Goal: Task Accomplishment & Management: Complete application form

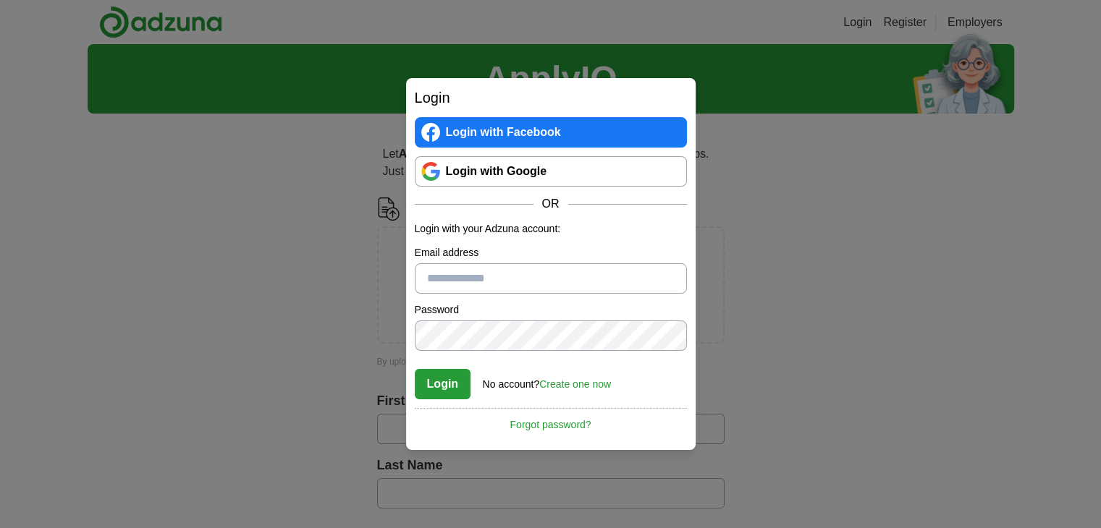
click at [492, 176] on link "Login with Google" at bounding box center [551, 171] width 272 height 30
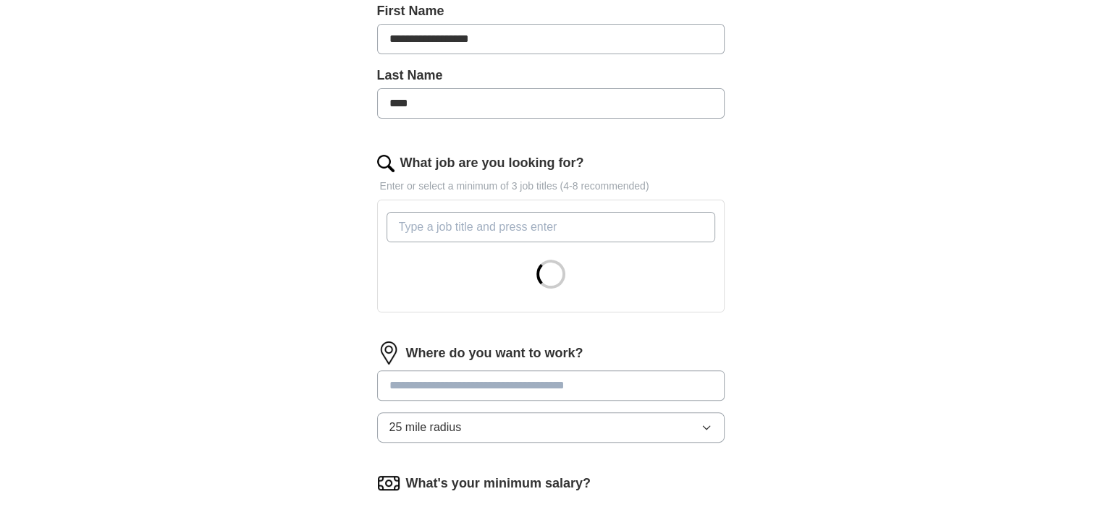
scroll to position [437, 0]
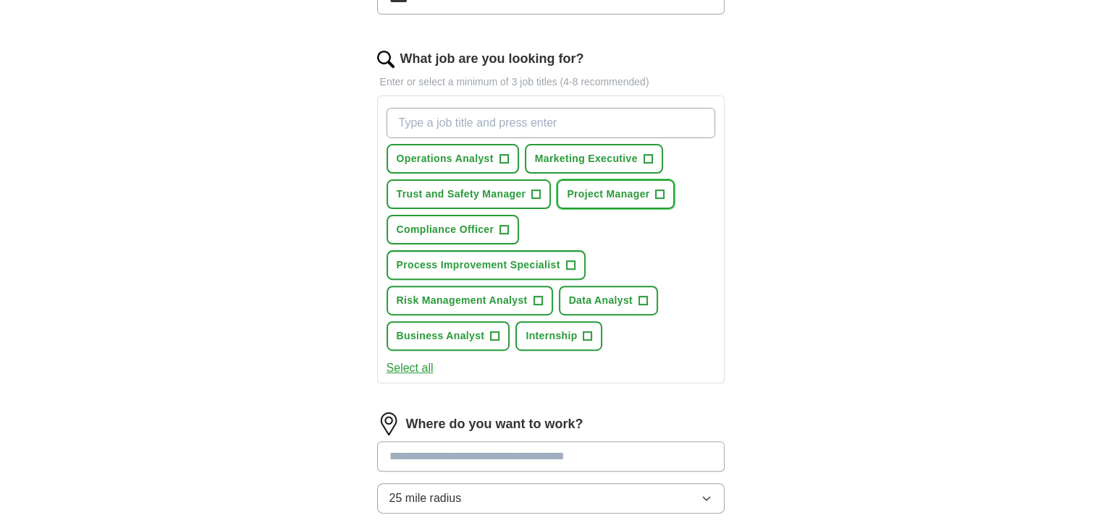
click at [656, 192] on span "+" at bounding box center [660, 195] width 9 height 12
click at [501, 229] on span "+" at bounding box center [504, 230] width 9 height 12
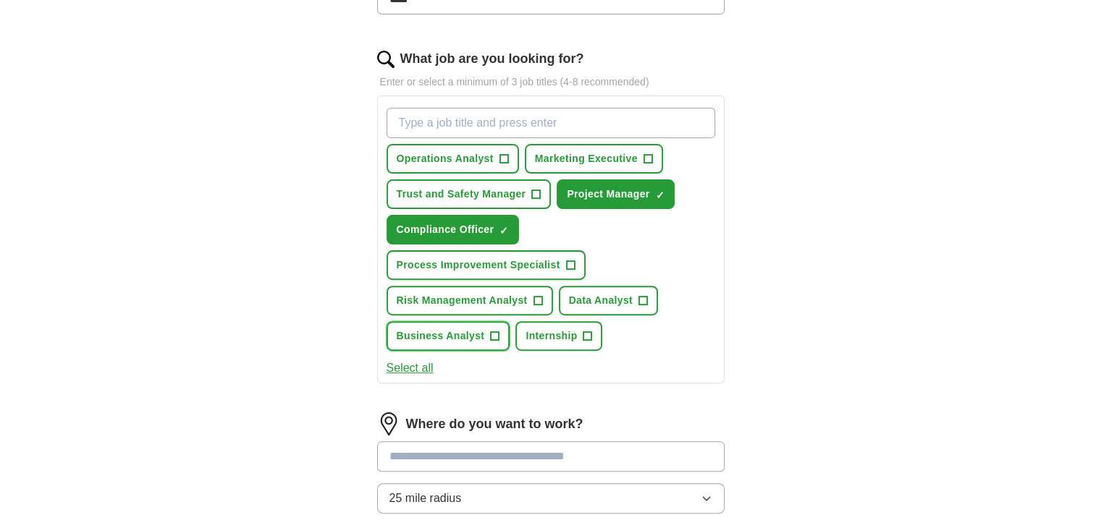
click at [494, 331] on span "+" at bounding box center [495, 337] width 9 height 12
click at [562, 329] on span "Internship" at bounding box center [551, 336] width 51 height 15
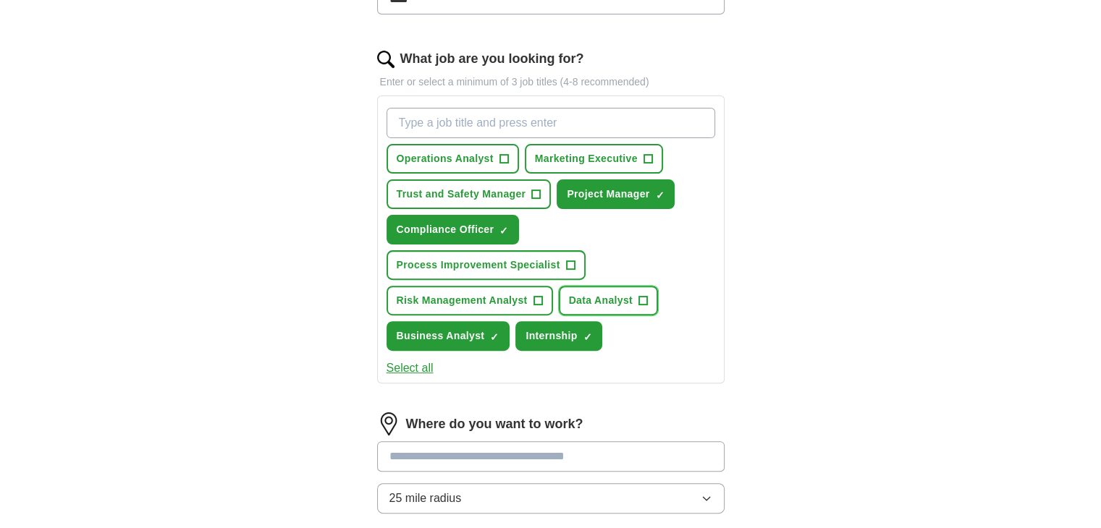
click at [617, 293] on span "Data Analyst" at bounding box center [601, 300] width 64 height 15
click at [523, 304] on span "Risk Management Analyst" at bounding box center [462, 300] width 131 height 15
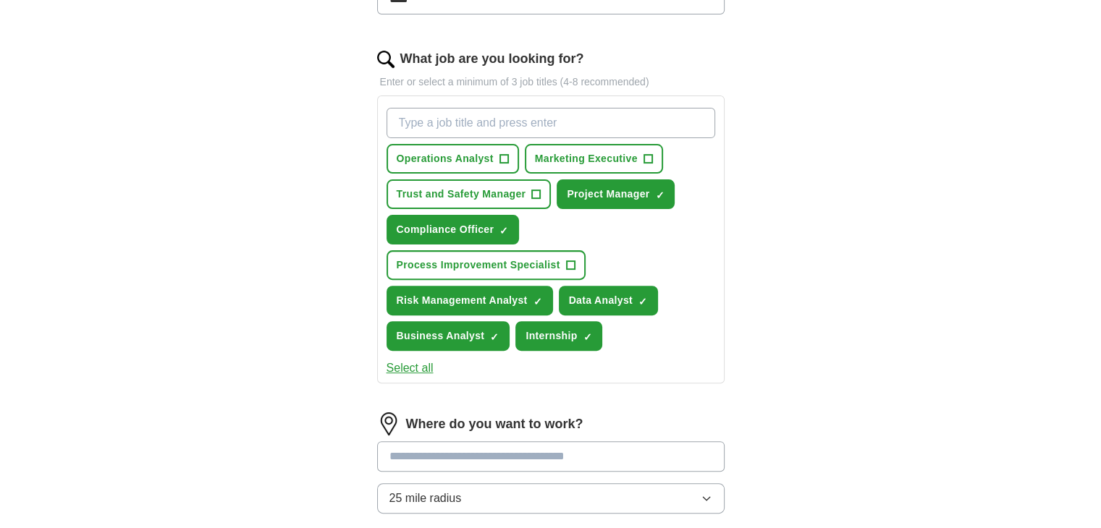
click at [423, 366] on button "Select all" at bounding box center [410, 368] width 47 height 17
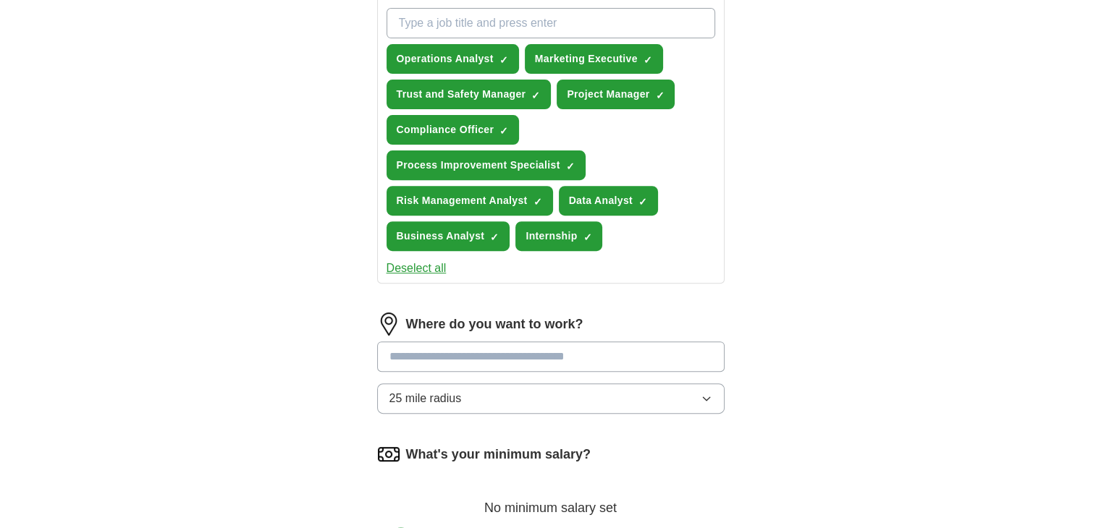
scroll to position [570, 0]
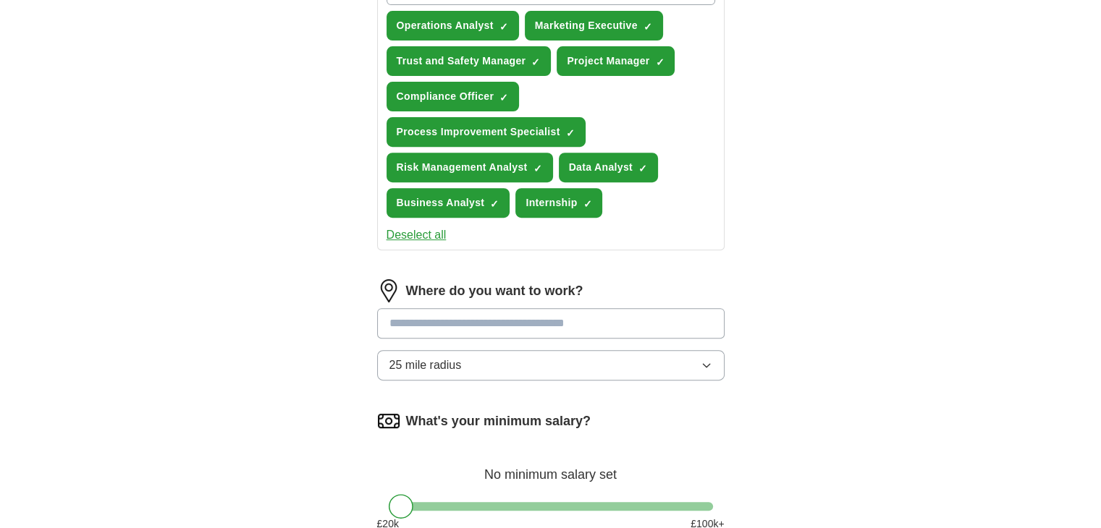
click at [429, 322] on input at bounding box center [550, 323] width 347 height 30
click at [393, 316] on input "**********" at bounding box center [550, 323] width 347 height 30
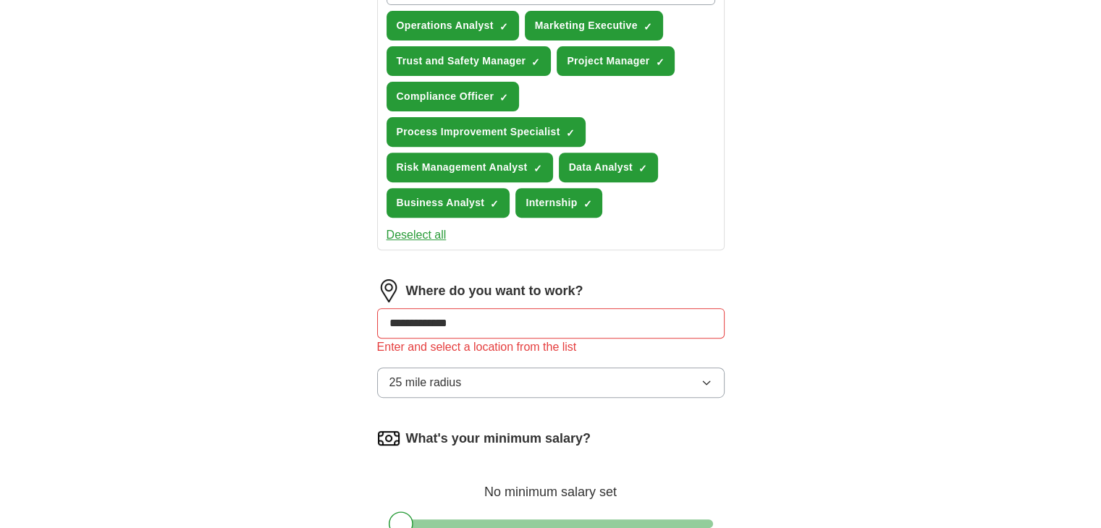
click at [391, 319] on input "**********" at bounding box center [550, 323] width 347 height 30
type input "**********"
click at [365, 435] on div "**********" at bounding box center [550, 157] width 463 height 1205
click at [478, 315] on input "**********" at bounding box center [550, 323] width 347 height 30
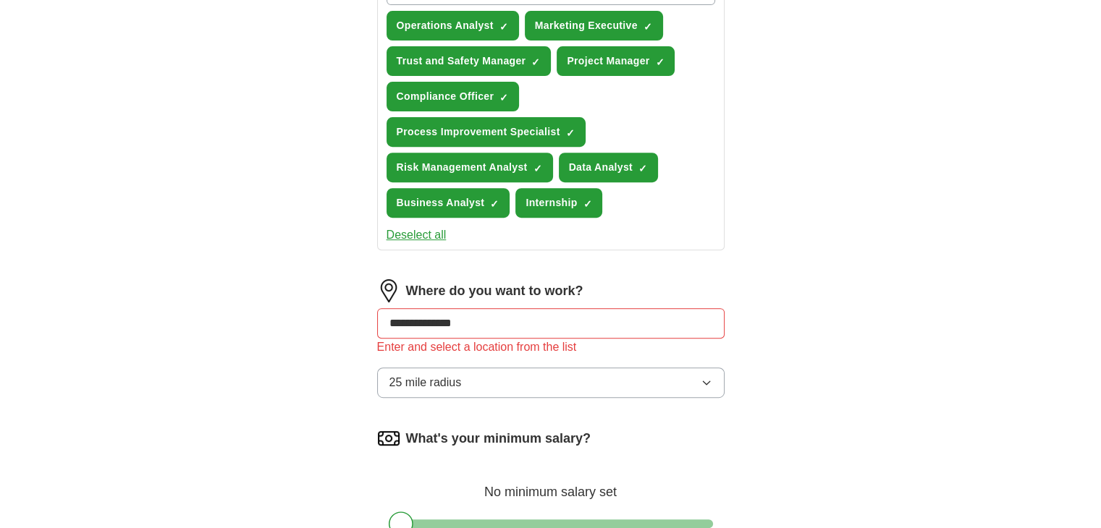
click at [478, 315] on input "**********" at bounding box center [550, 323] width 347 height 30
type input "*"
type input "***"
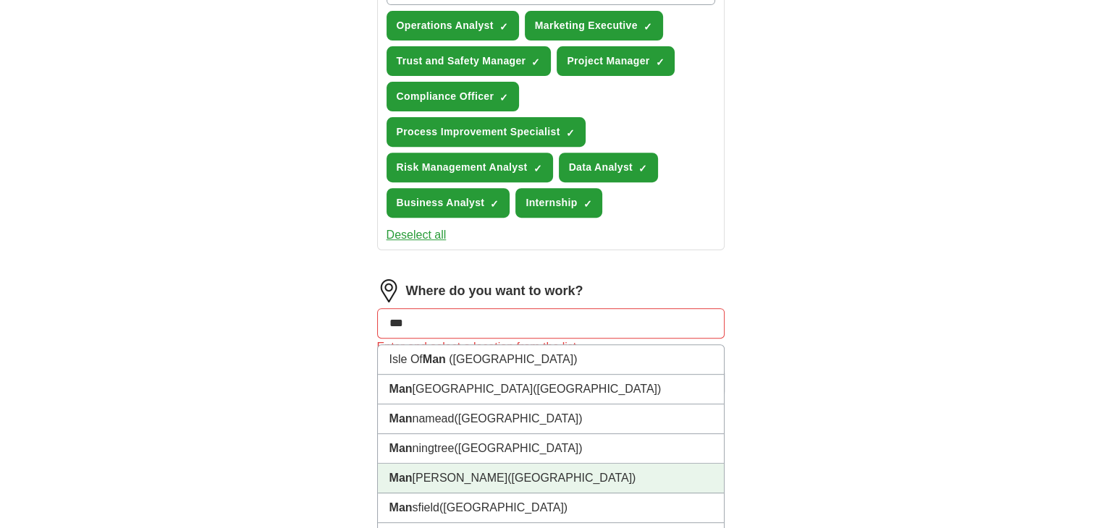
click at [496, 482] on li "Man chester (Greater Manchester)" at bounding box center [551, 479] width 346 height 30
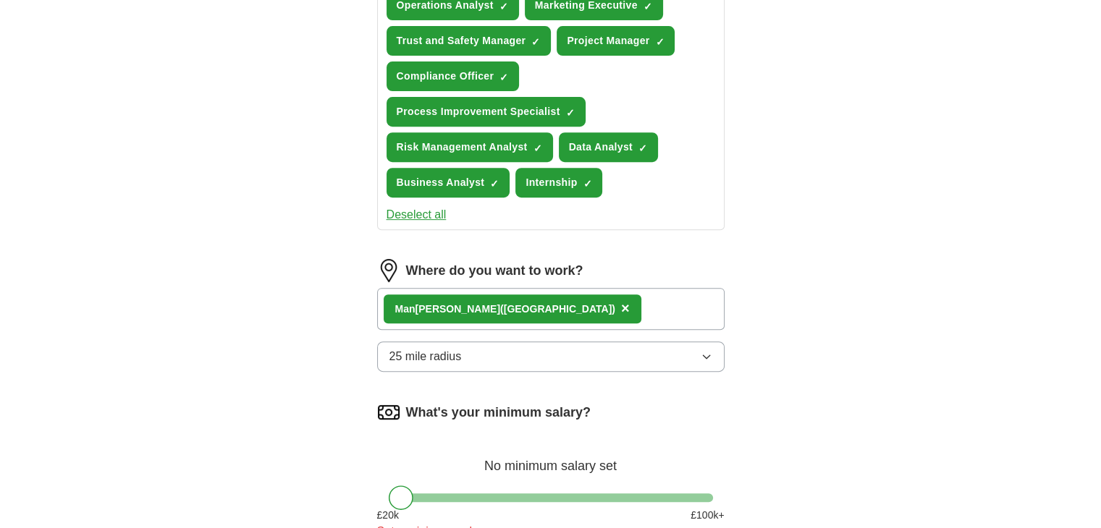
scroll to position [591, 0]
click at [619, 290] on div "Man chester (Greater Manchester) ×" at bounding box center [550, 309] width 347 height 42
click at [619, 300] on div "Man chester (Greater Manchester) ×" at bounding box center [550, 309] width 347 height 42
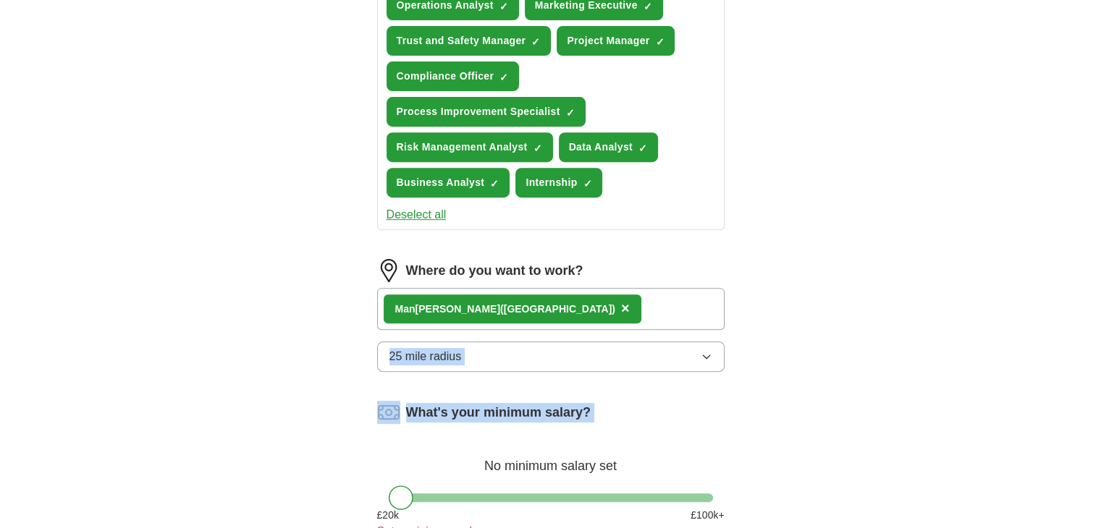
drag, startPoint x: 607, startPoint y: 309, endPoint x: 384, endPoint y: 434, distance: 255.4
click at [384, 434] on form "**********" at bounding box center [550, 151] width 347 height 1089
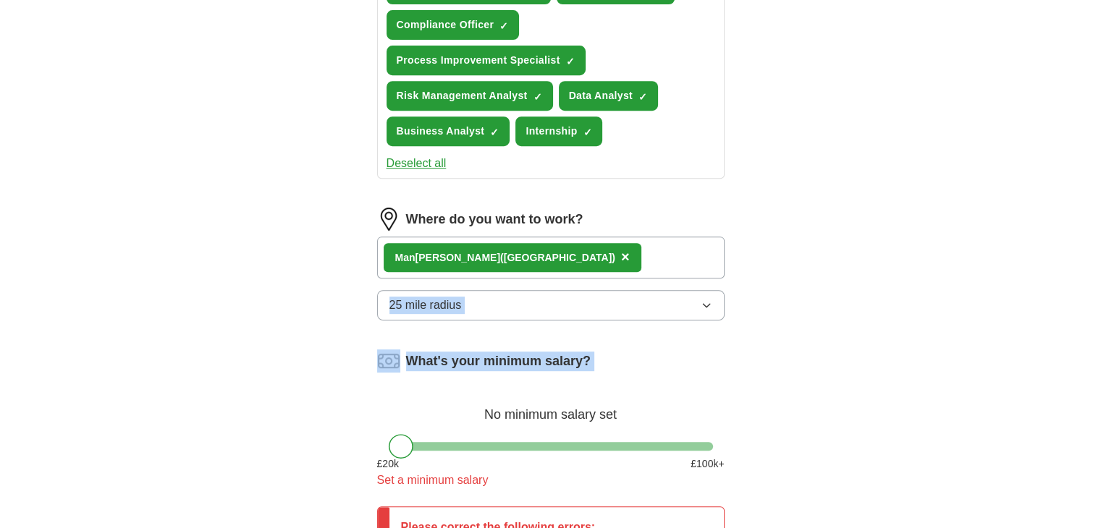
click at [383, 390] on div "No minimum salary set" at bounding box center [550, 407] width 347 height 35
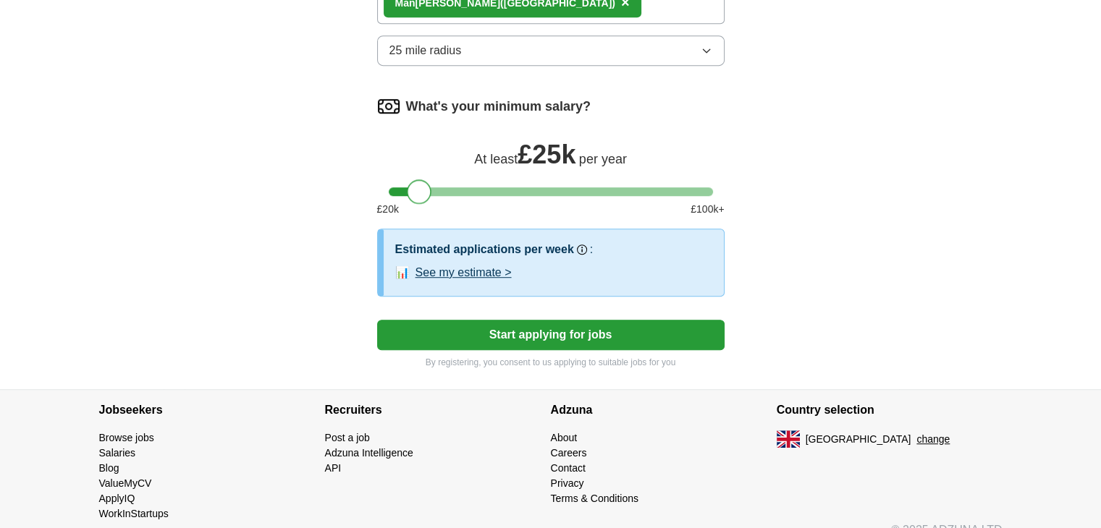
scroll to position [913, 0]
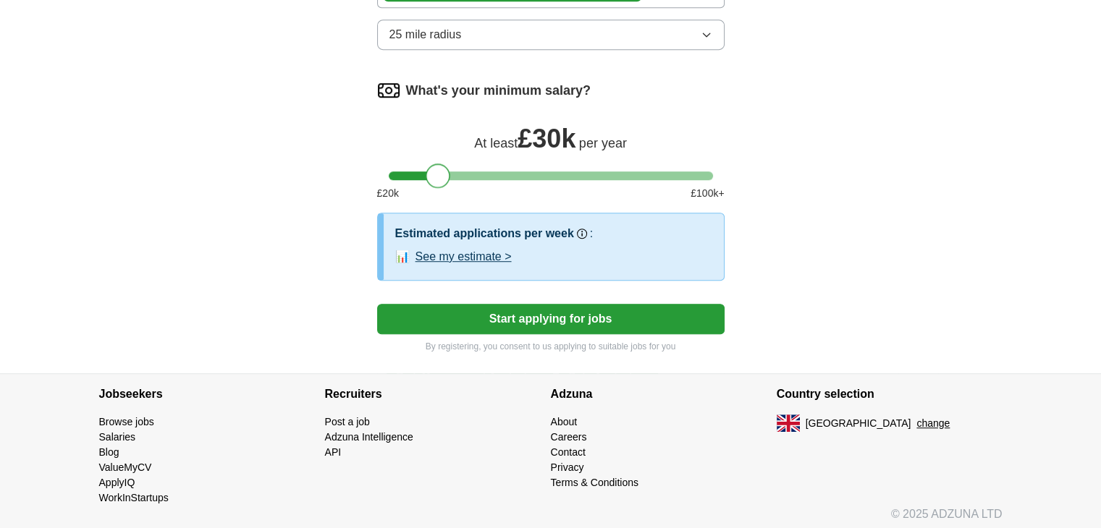
drag, startPoint x: 397, startPoint y: 168, endPoint x: 434, endPoint y: 169, distance: 37.7
click at [434, 169] on div at bounding box center [438, 176] width 25 height 25
click at [475, 311] on button "Start applying for jobs" at bounding box center [550, 319] width 347 height 30
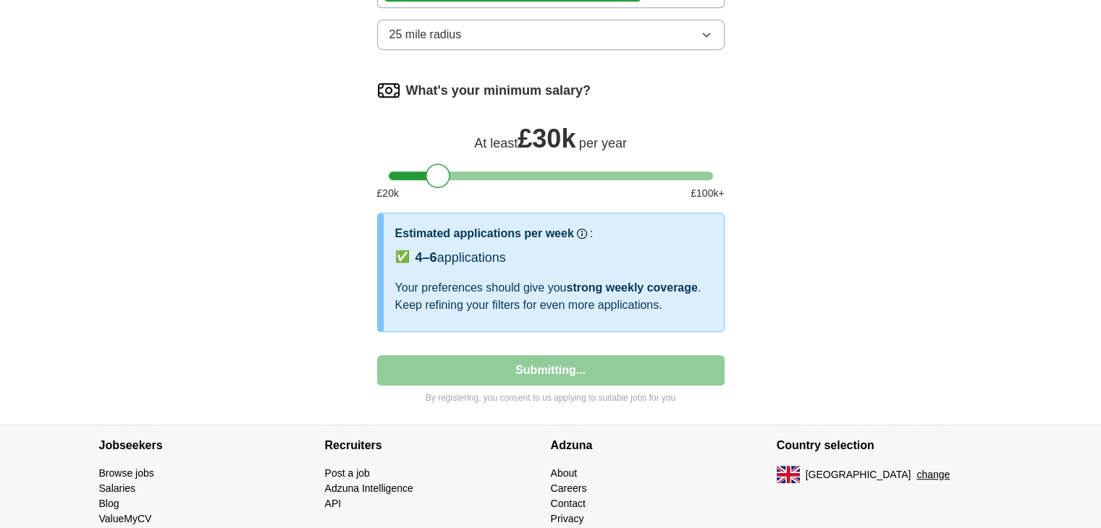
select select "**"
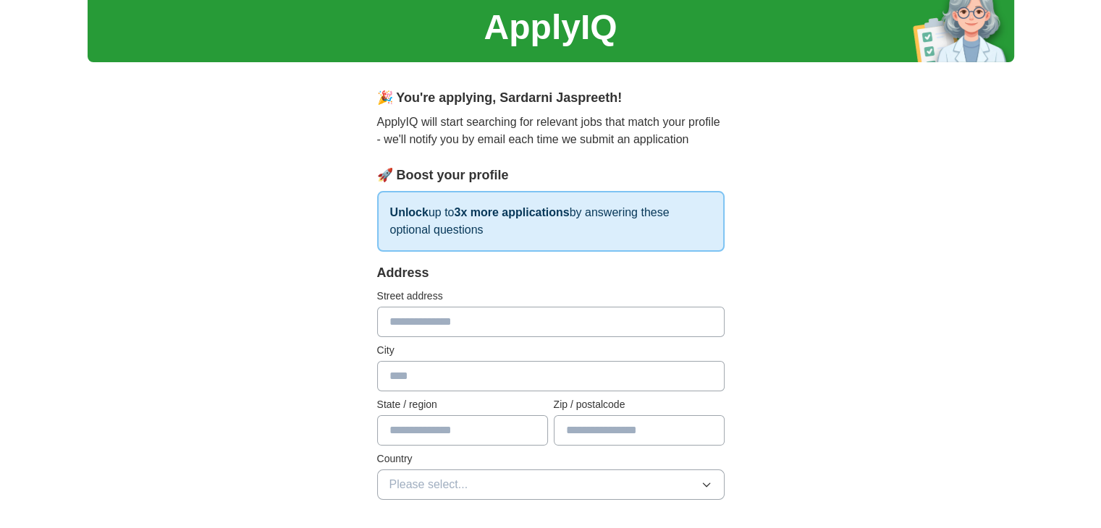
scroll to position [75, 0]
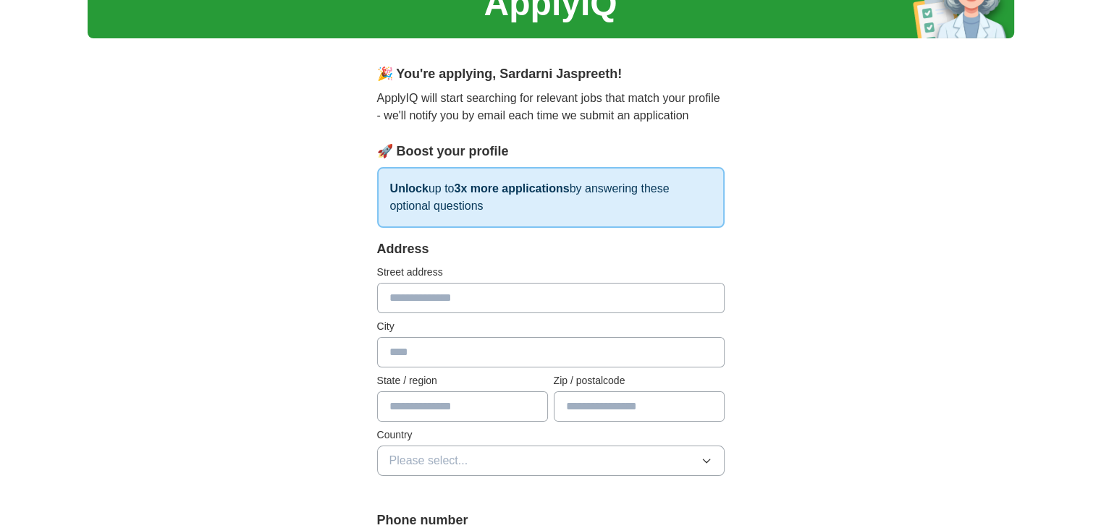
click at [475, 301] on input "text" at bounding box center [550, 298] width 347 height 30
type input "**********"
type input "*******"
type input "**********"
type input "*******"
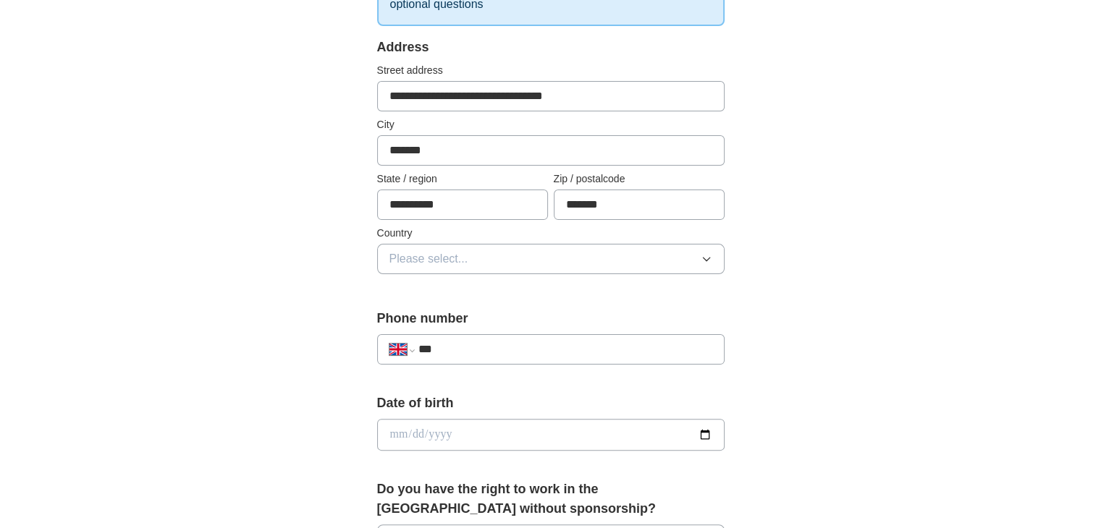
scroll to position [281, 0]
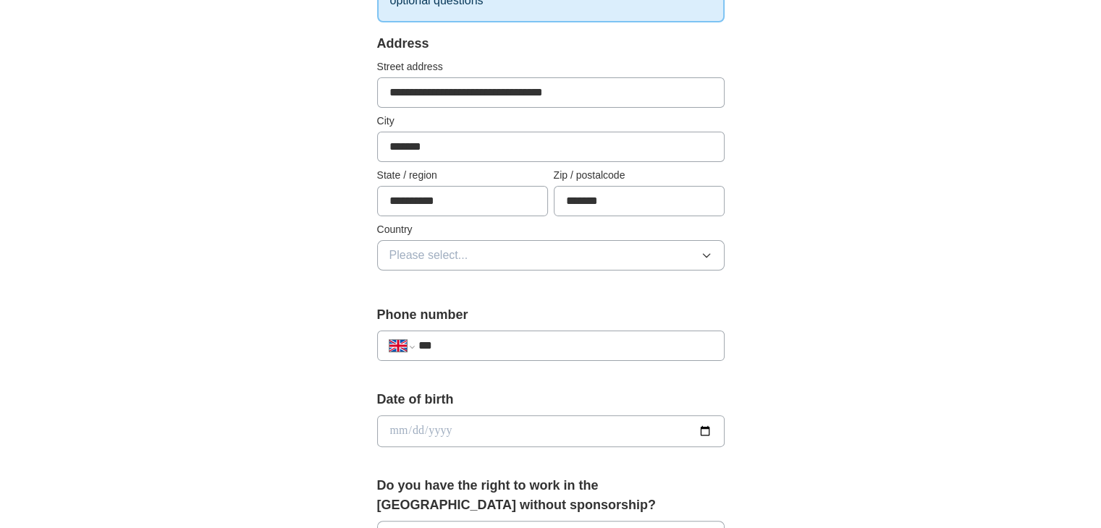
click at [414, 260] on span "Please select..." at bounding box center [428, 255] width 79 height 17
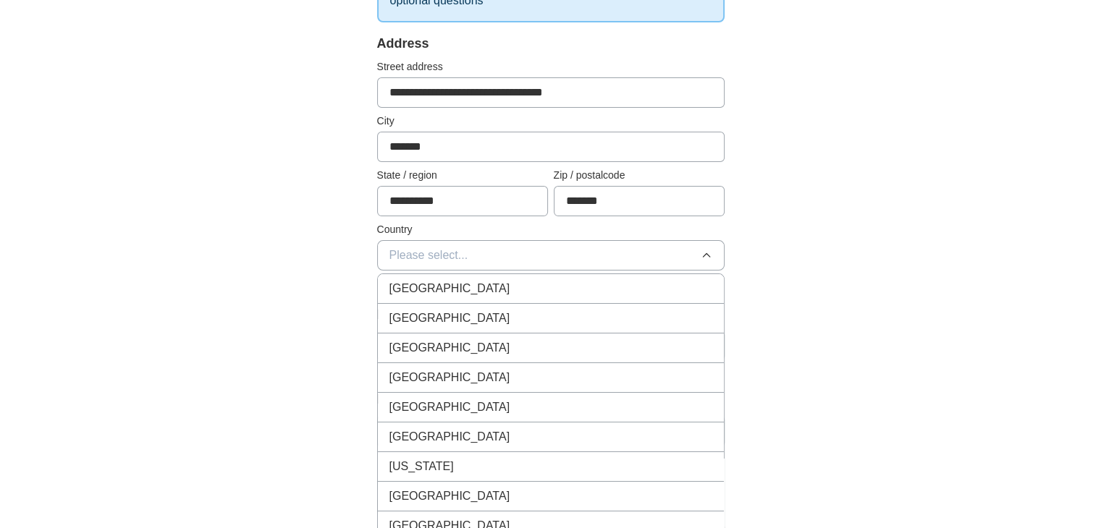
click at [423, 283] on span "[GEOGRAPHIC_DATA]" at bounding box center [449, 288] width 121 height 17
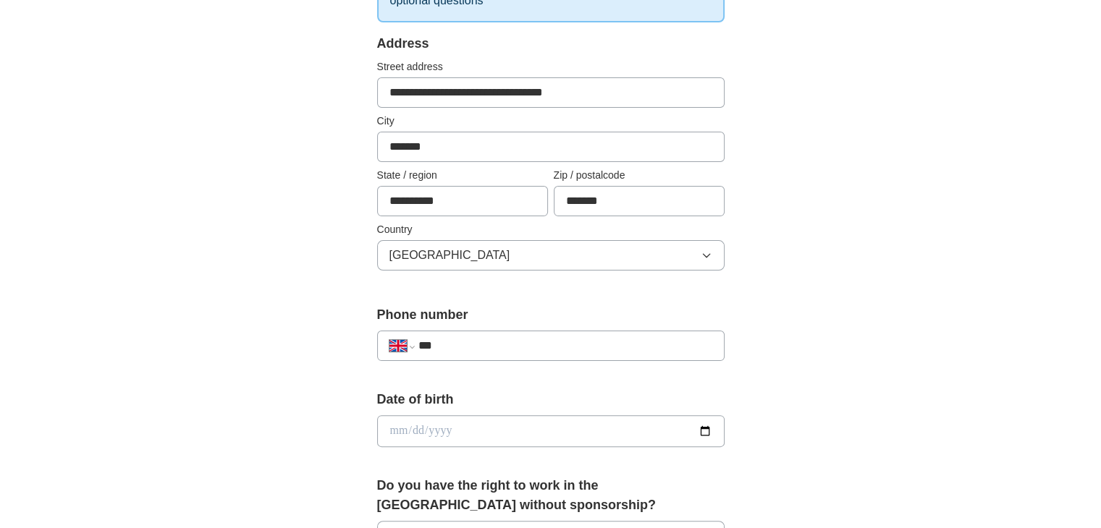
scroll to position [356, 0]
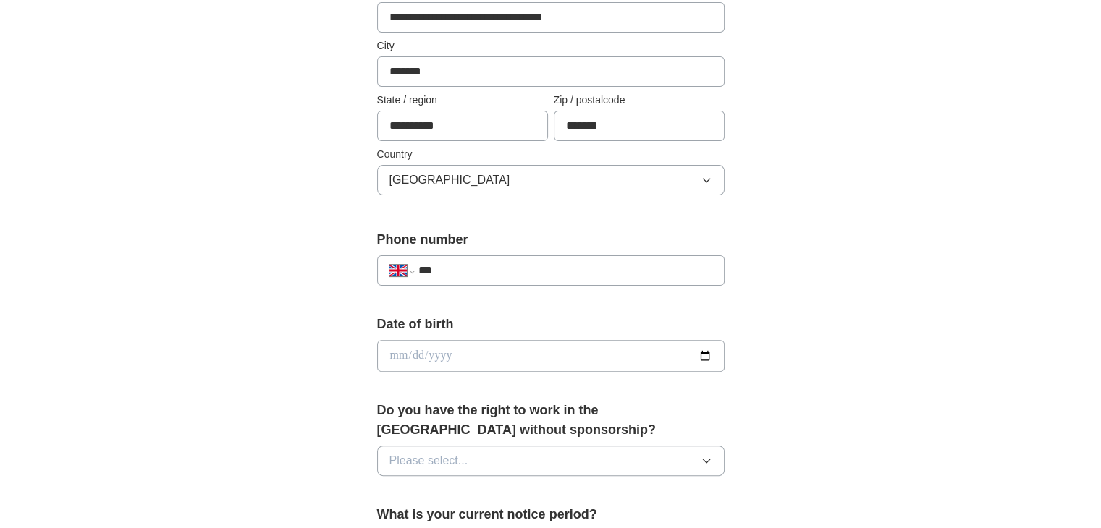
click at [505, 275] on input "***" at bounding box center [565, 270] width 294 height 17
type input "**********"
click at [472, 353] on input "date" at bounding box center [550, 356] width 347 height 32
type input "**********"
click at [496, 456] on button "Please select..." at bounding box center [550, 461] width 347 height 30
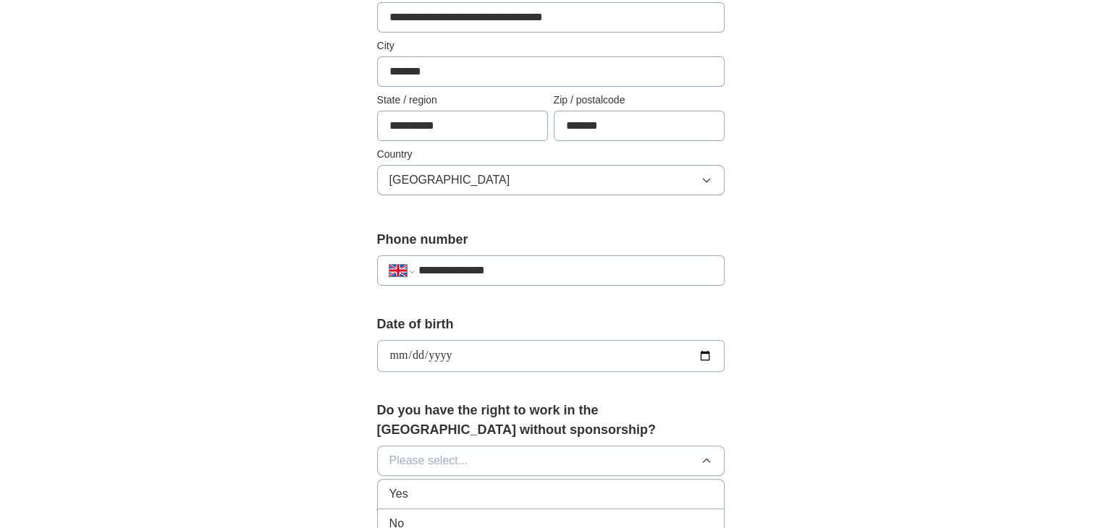
click at [476, 495] on div "Yes" at bounding box center [550, 494] width 323 height 17
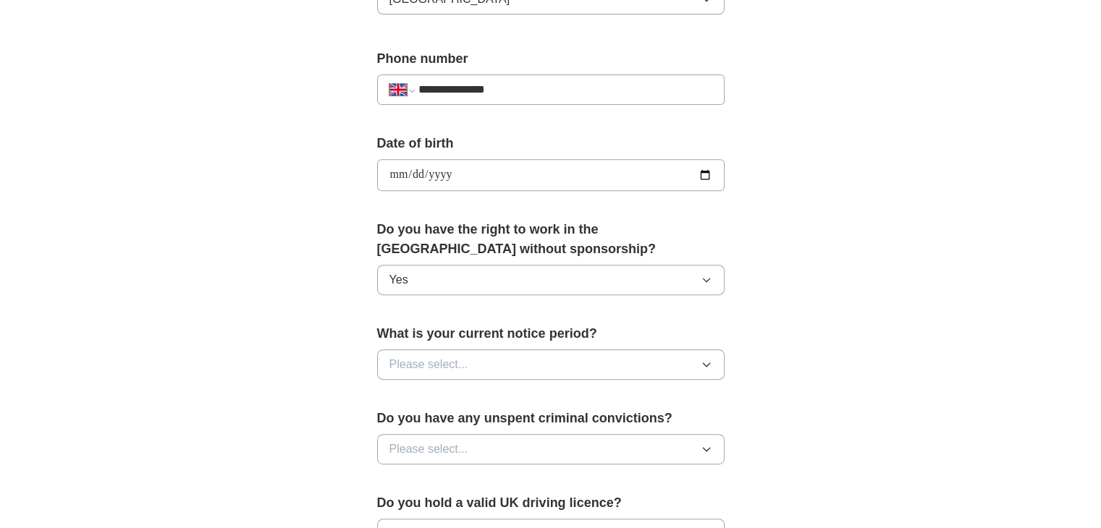
scroll to position [634, 0]
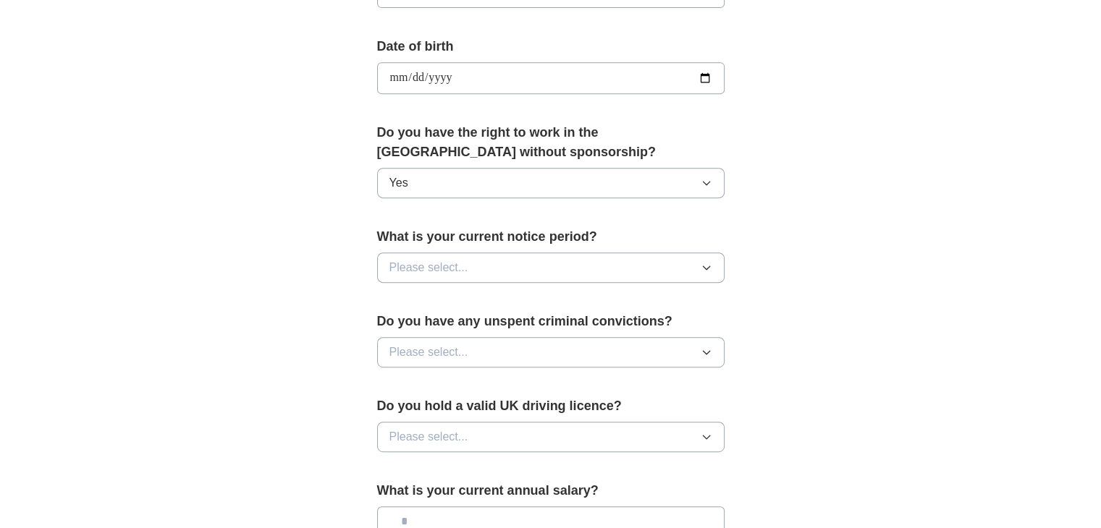
click at [463, 271] on span "Please select..." at bounding box center [428, 267] width 79 height 17
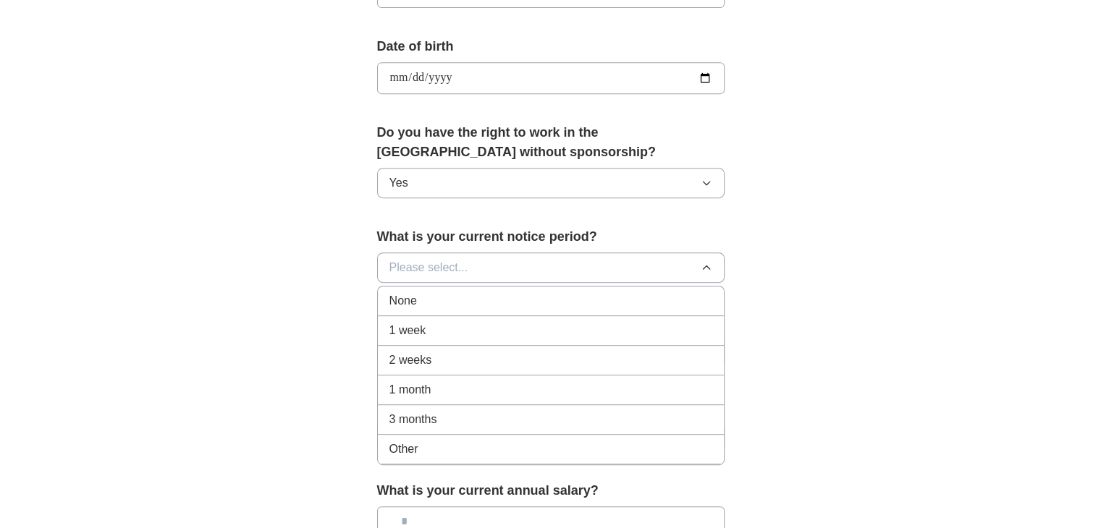
click at [468, 324] on div "1 week" at bounding box center [550, 330] width 323 height 17
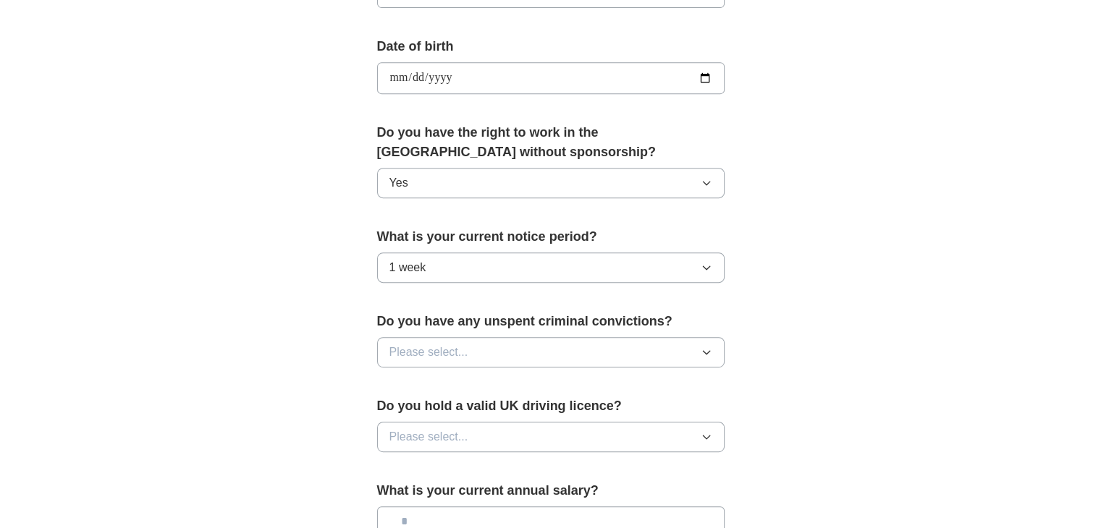
click at [471, 348] on button "Please select..." at bounding box center [550, 352] width 347 height 30
click at [476, 409] on div "No" at bounding box center [550, 415] width 323 height 17
click at [474, 449] on div "Do you hold a valid UK driving licence? Please select..." at bounding box center [550, 430] width 347 height 67
click at [475, 436] on button "Please select..." at bounding box center [550, 437] width 347 height 30
click at [472, 492] on div "No" at bounding box center [550, 500] width 323 height 17
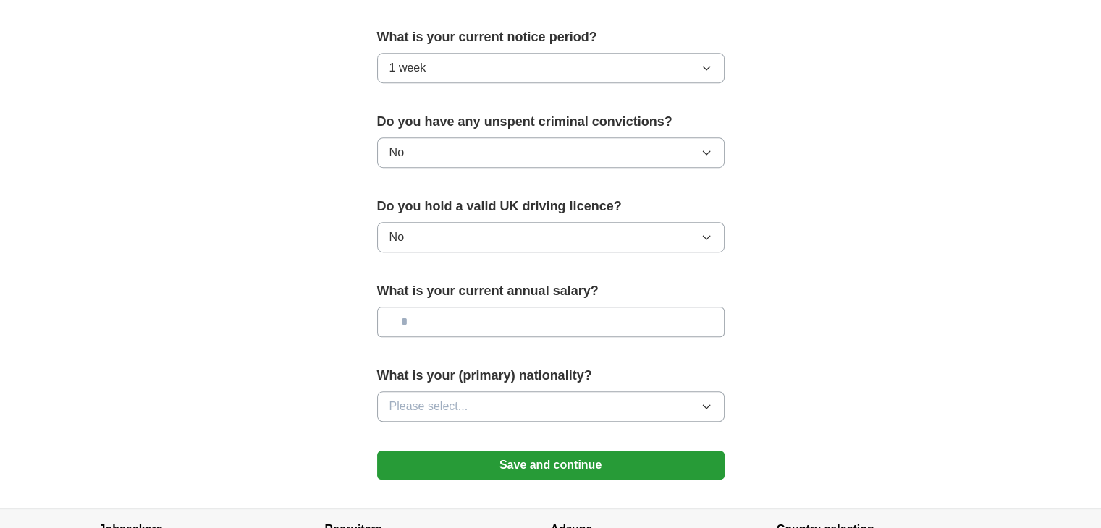
scroll to position [838, 0]
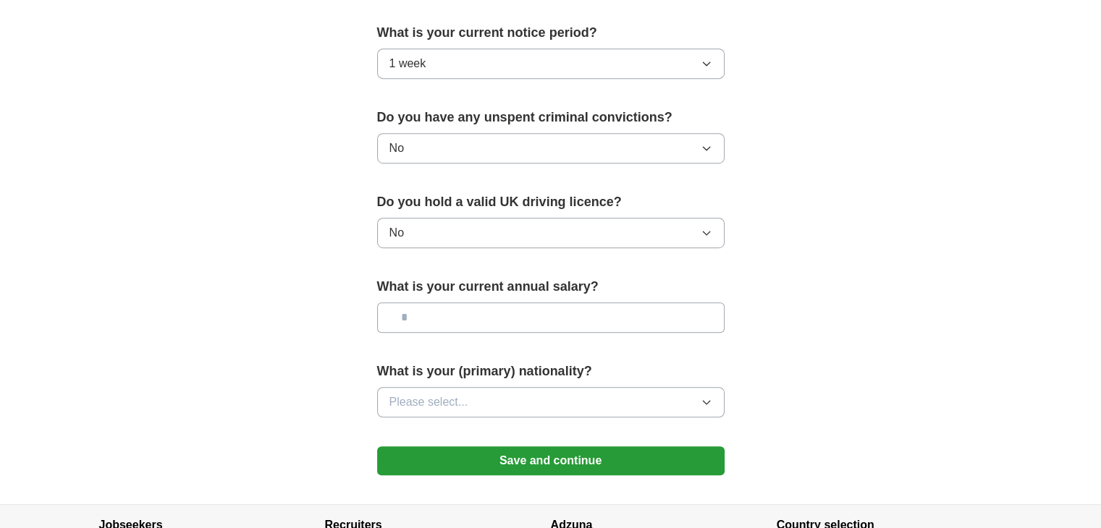
click at [487, 323] on input "text" at bounding box center [550, 318] width 347 height 30
type input "***"
click at [479, 402] on button "Please select..." at bounding box center [550, 402] width 347 height 30
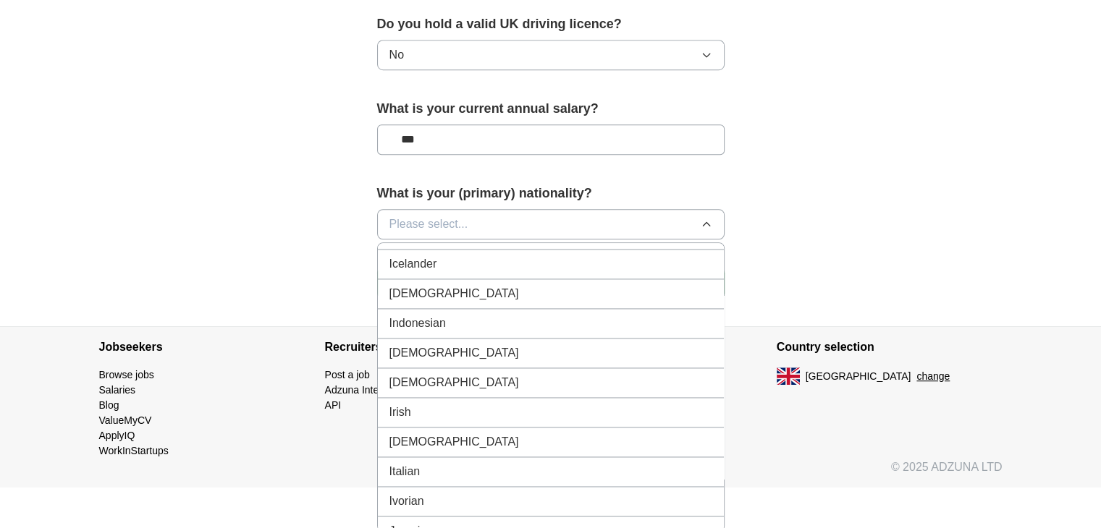
scroll to position [2337, 0]
click at [468, 287] on div "Indian" at bounding box center [550, 295] width 323 height 17
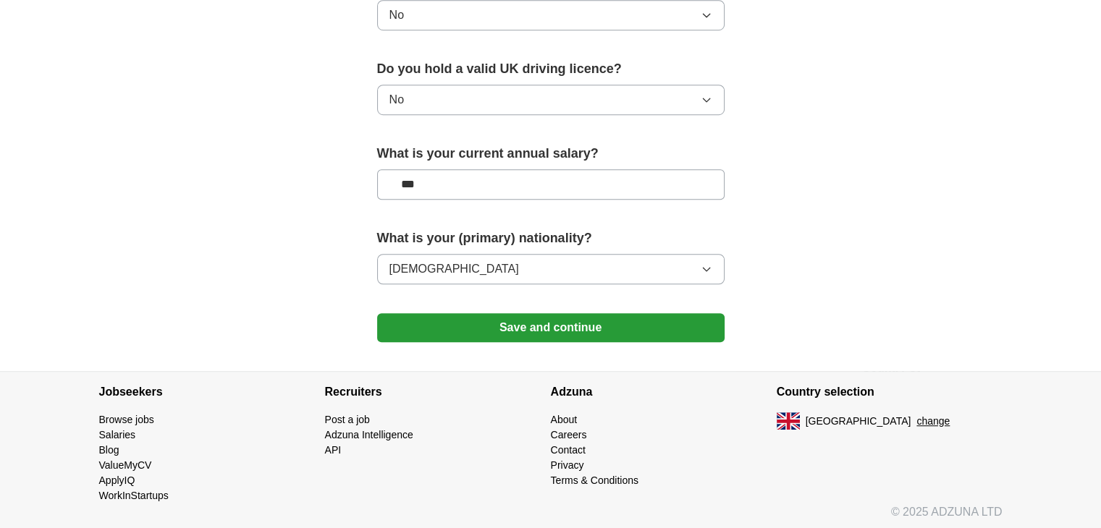
click at [495, 313] on button "Save and continue" at bounding box center [550, 327] width 347 height 29
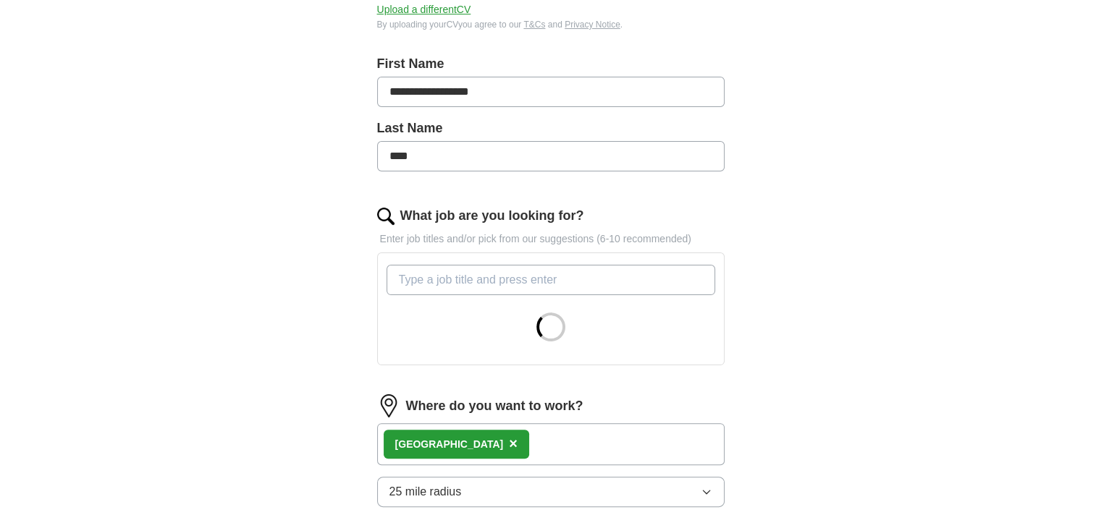
scroll to position [422, 0]
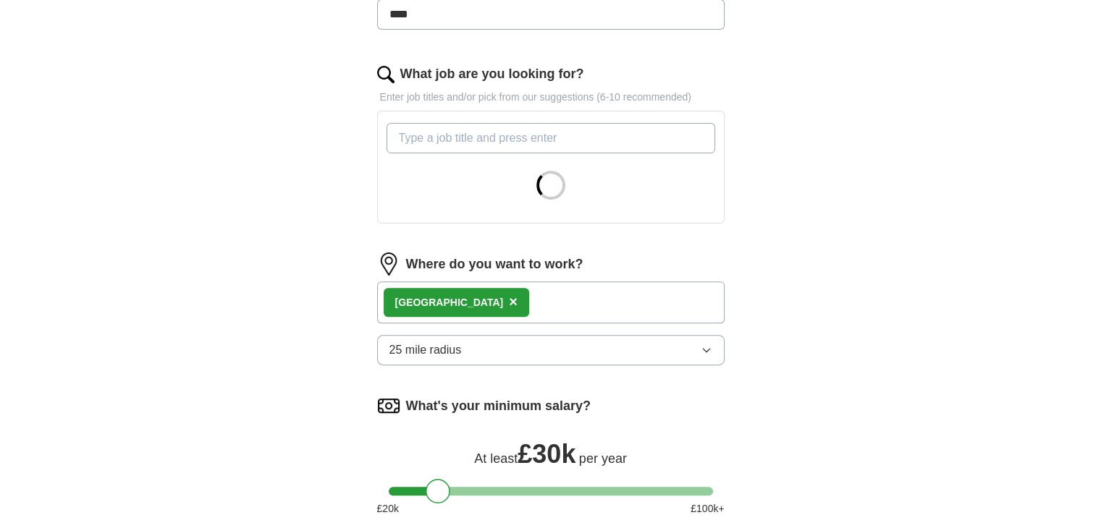
click at [509, 300] on button "×" at bounding box center [513, 303] width 9 height 22
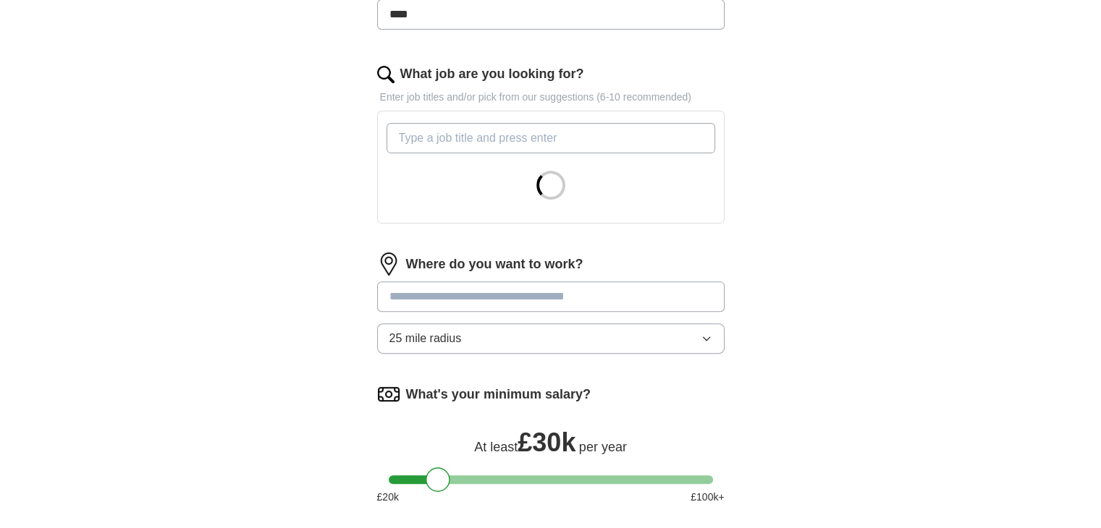
click at [449, 301] on input at bounding box center [550, 297] width 347 height 30
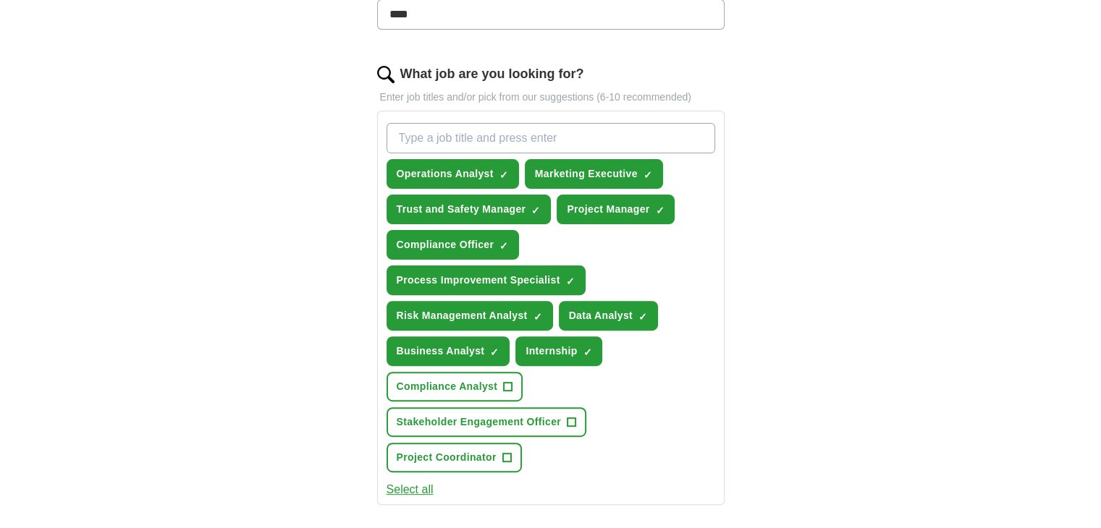
click at [408, 482] on button "Select all" at bounding box center [410, 489] width 47 height 17
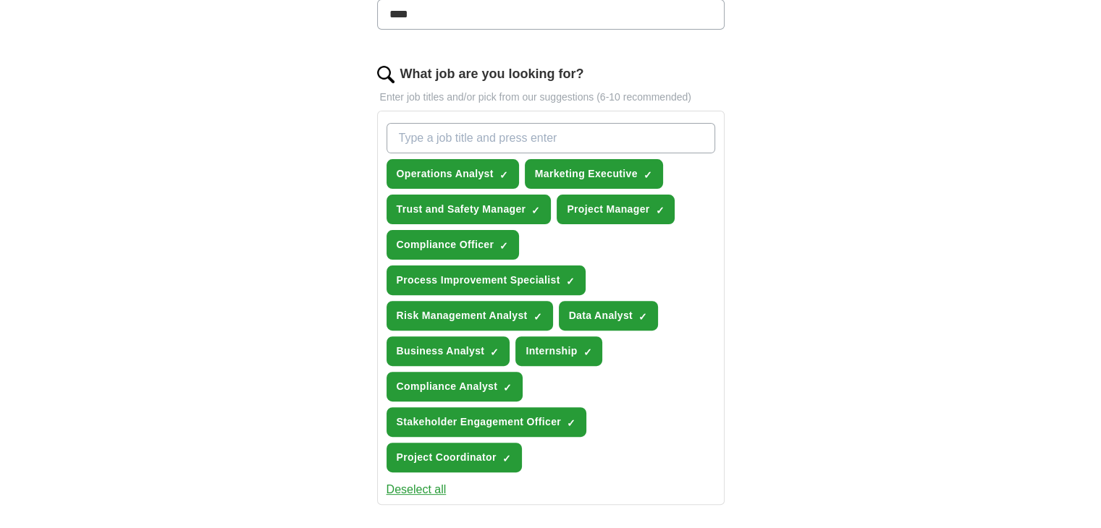
click at [357, 434] on div "**********" at bounding box center [550, 320] width 463 height 1234
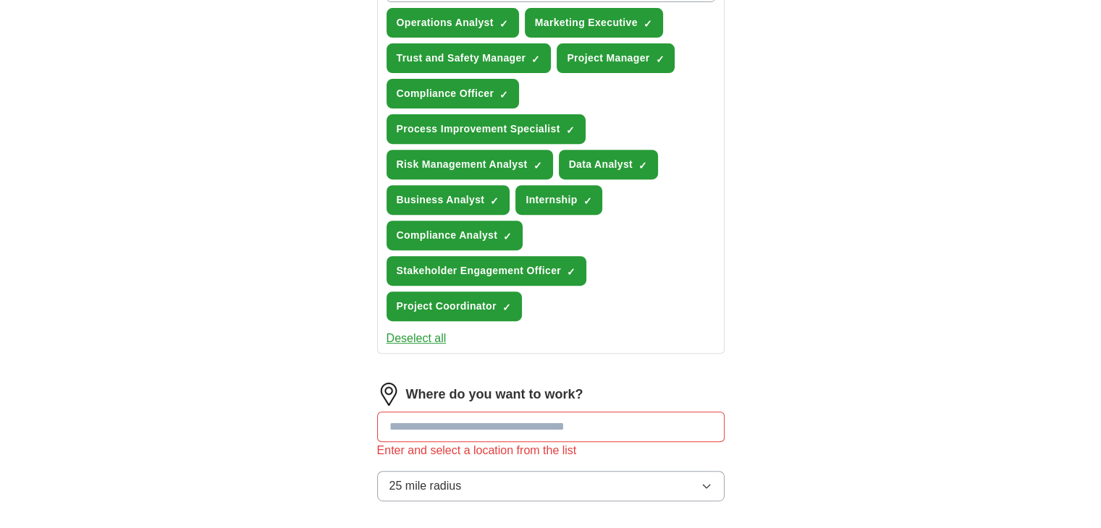
scroll to position [700, 0]
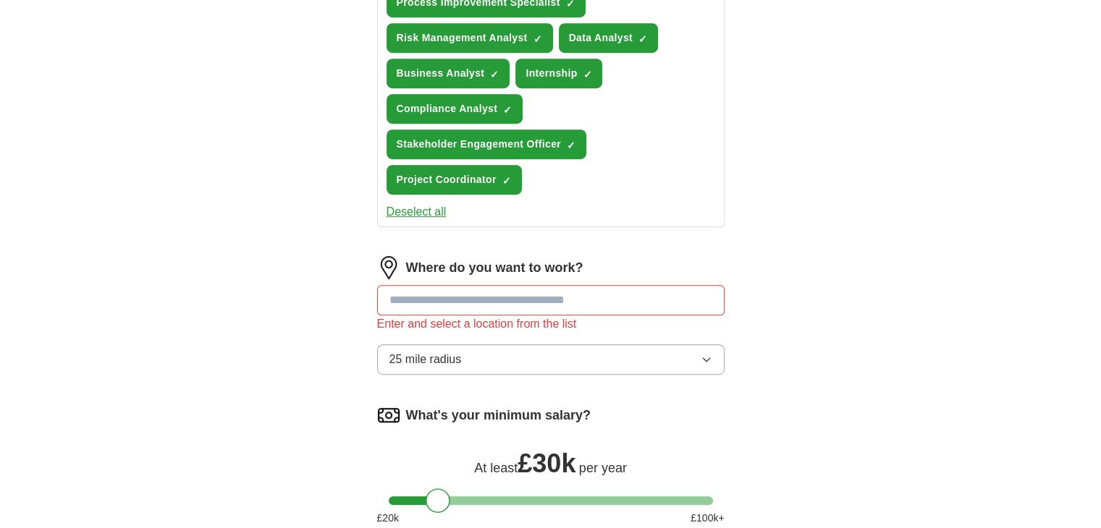
click at [439, 302] on input at bounding box center [550, 300] width 347 height 30
type input "*"
type input "**********"
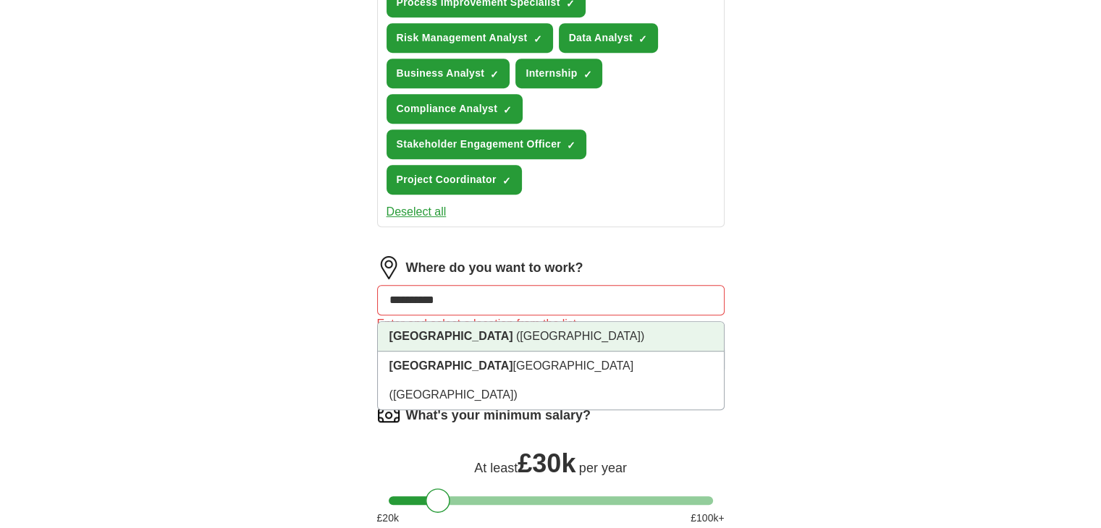
click at [418, 342] on li "Birmingham (West Midlands)" at bounding box center [551, 337] width 346 height 30
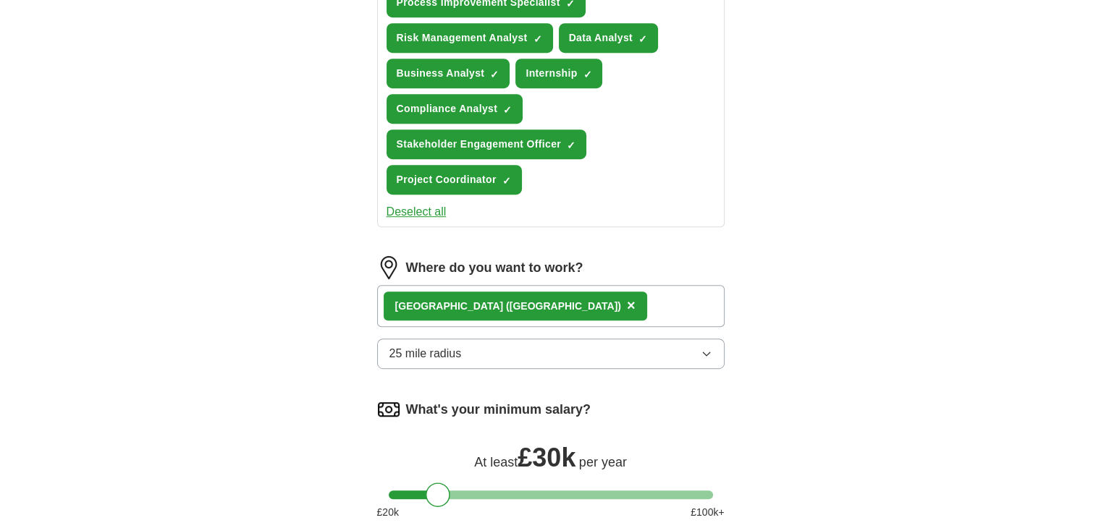
click at [347, 386] on div "**********" at bounding box center [550, 39] width 463 height 1228
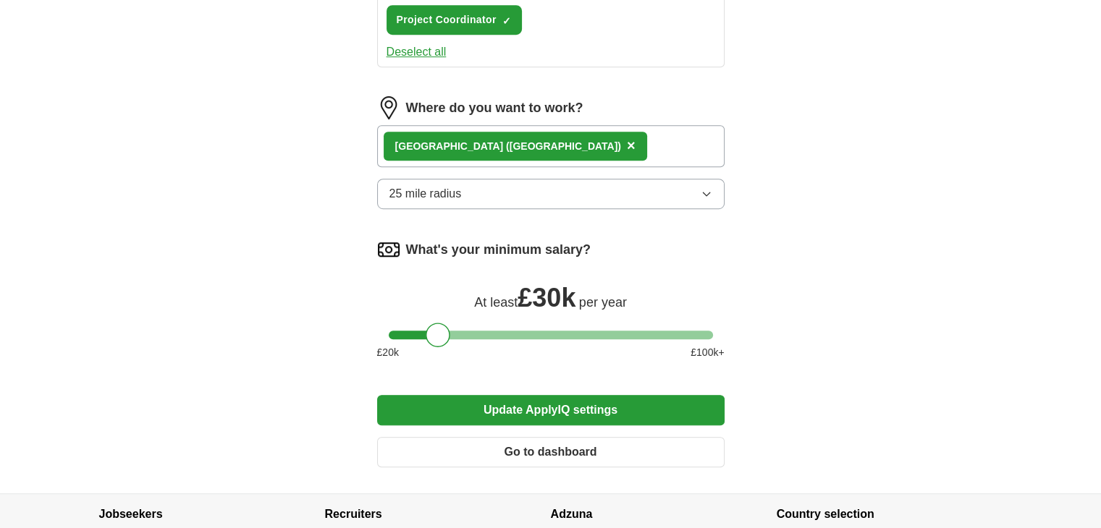
scroll to position [861, 0]
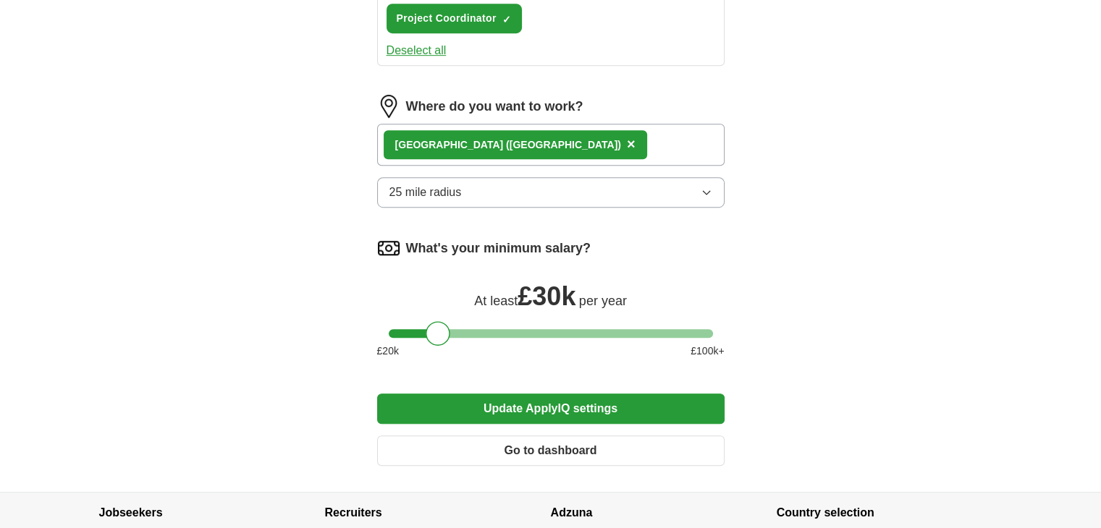
click at [501, 180] on button "25 mile radius" at bounding box center [550, 192] width 347 height 30
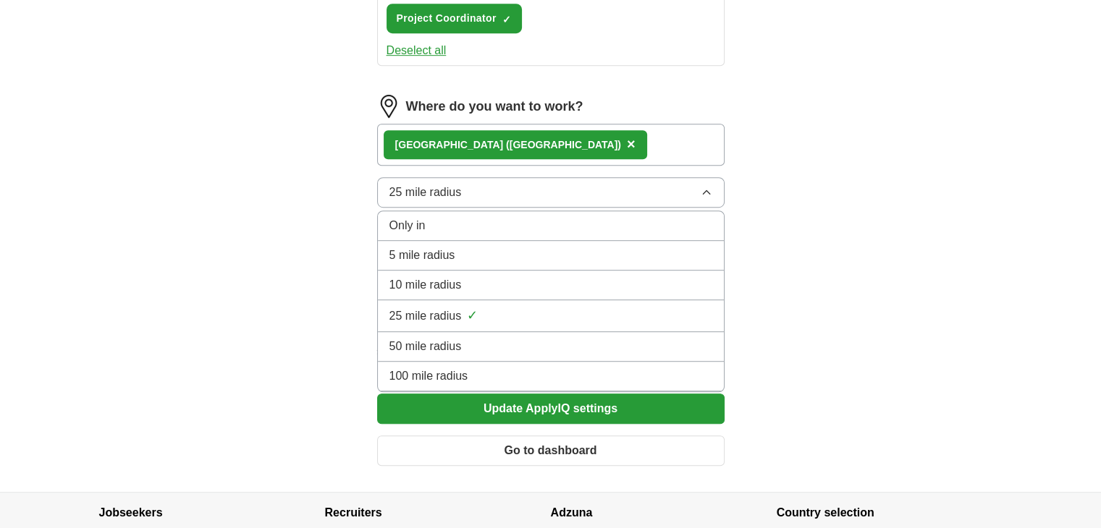
click at [496, 368] on div "100 mile radius" at bounding box center [550, 376] width 323 height 17
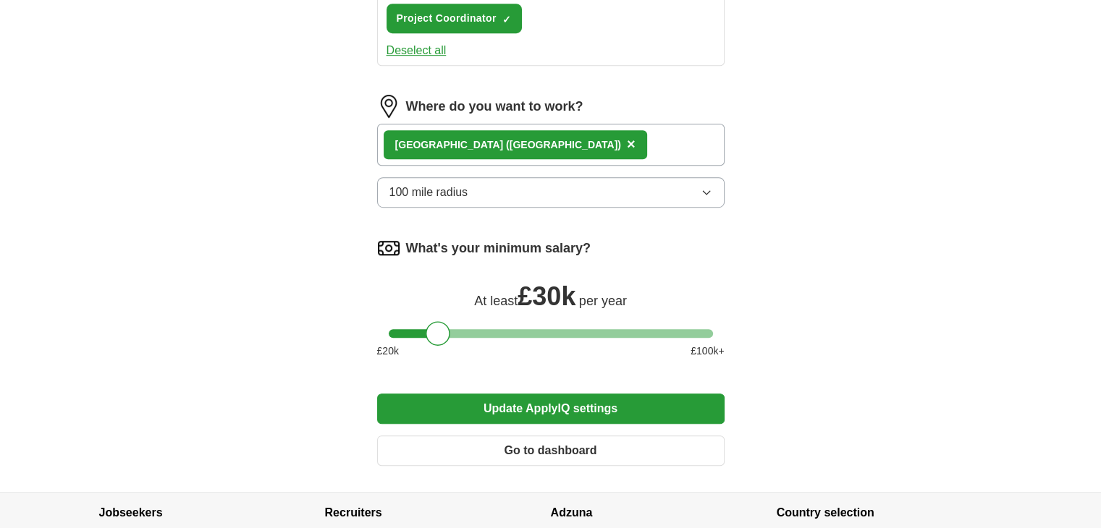
scroll to position [979, 0]
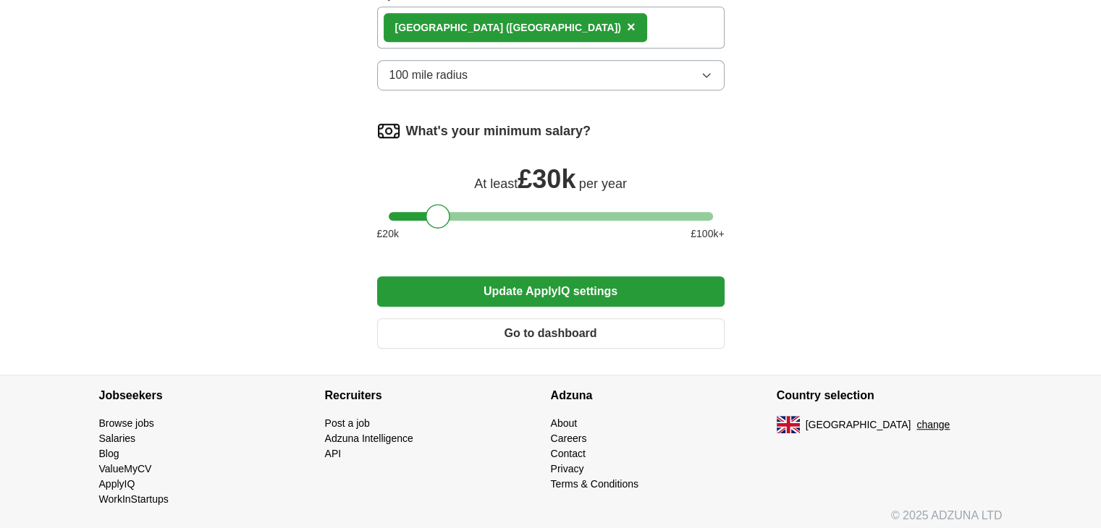
click at [480, 287] on button "Update ApplyIQ settings" at bounding box center [550, 292] width 347 height 30
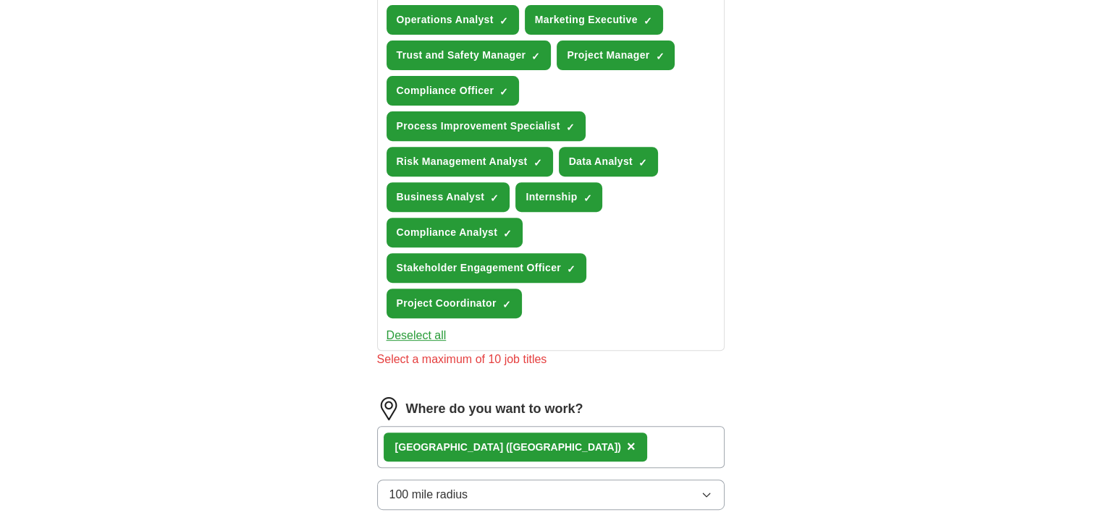
scroll to position [600, 0]
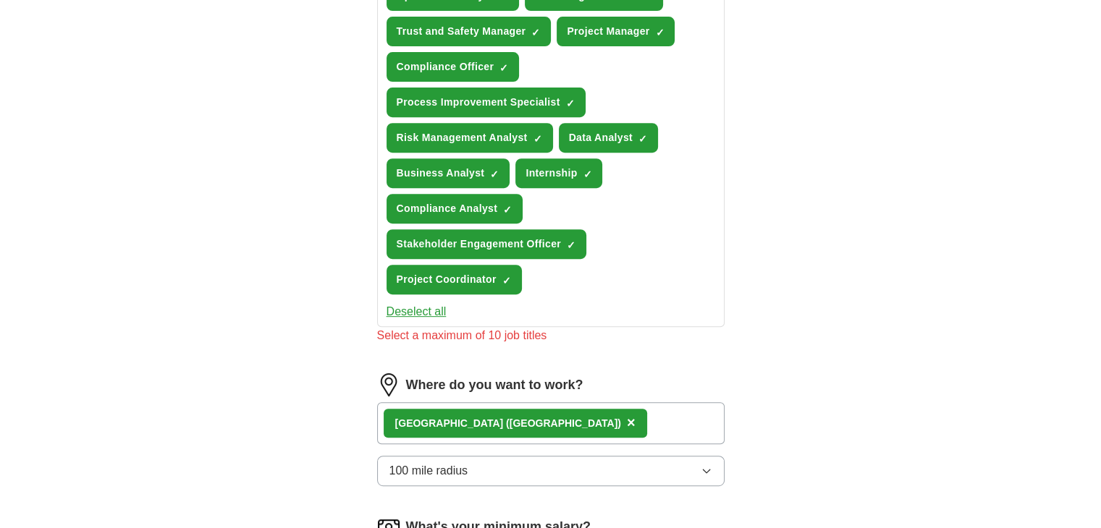
click at [437, 309] on button "Deselect all" at bounding box center [417, 311] width 60 height 17
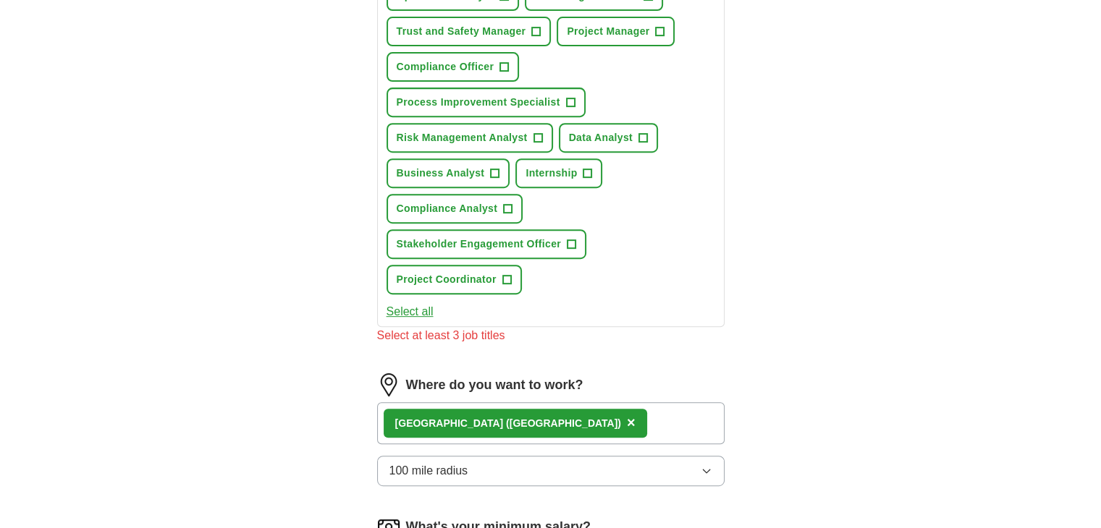
click at [430, 308] on button "Select all" at bounding box center [410, 311] width 47 height 17
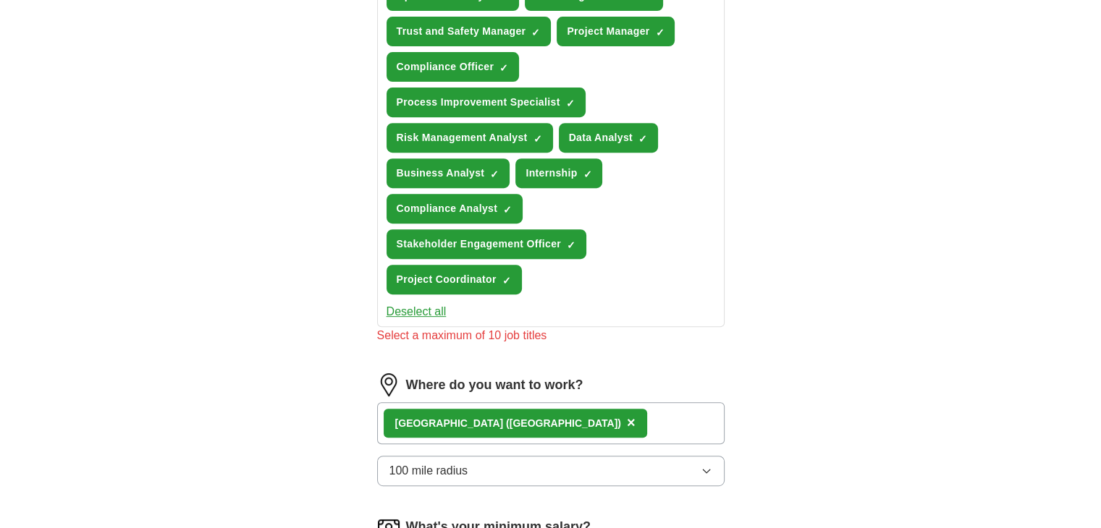
click at [355, 358] on div "**********" at bounding box center [550, 183] width 463 height 1317
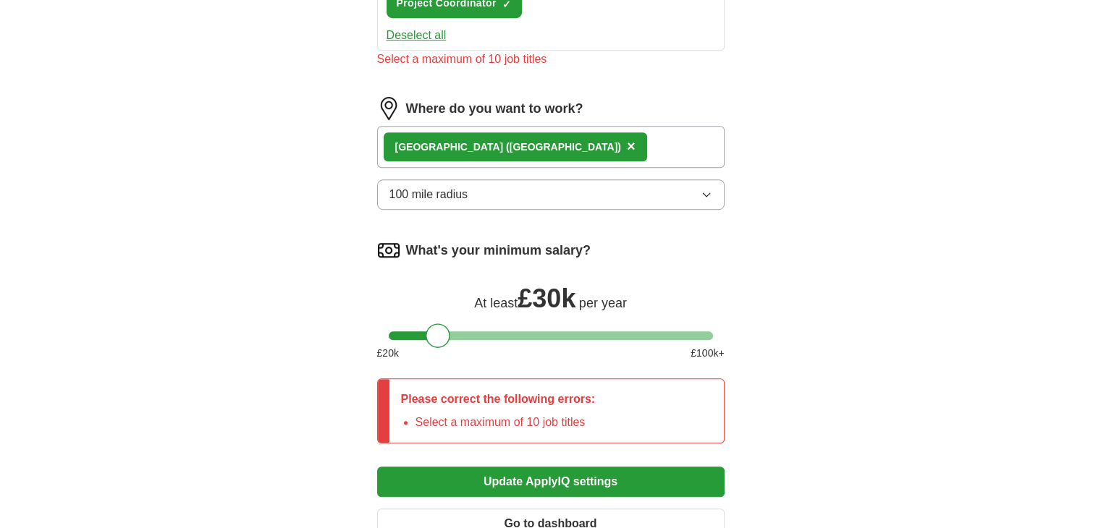
scroll to position [1067, 0]
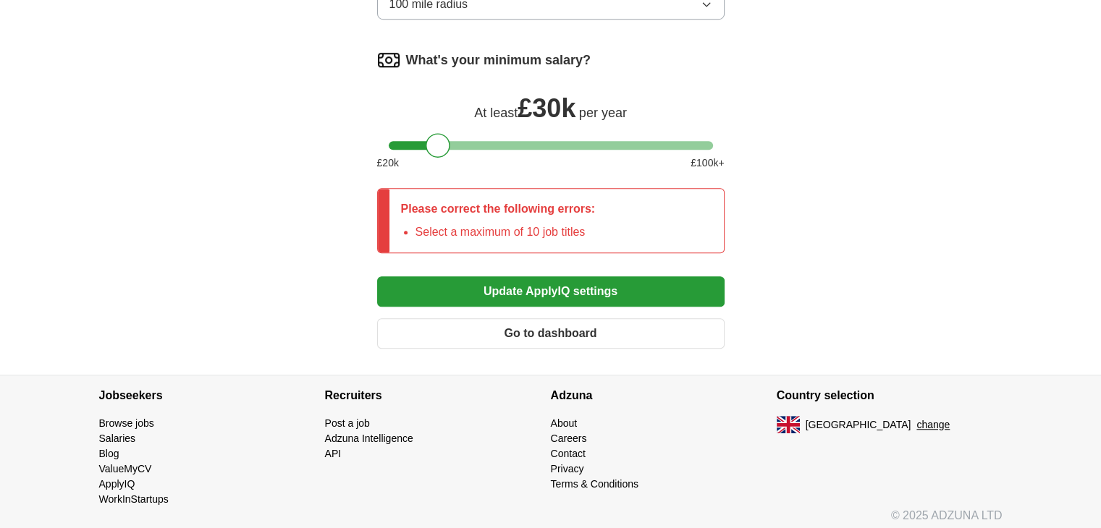
click at [415, 290] on button "Update ApplyIQ settings" at bounding box center [550, 292] width 347 height 30
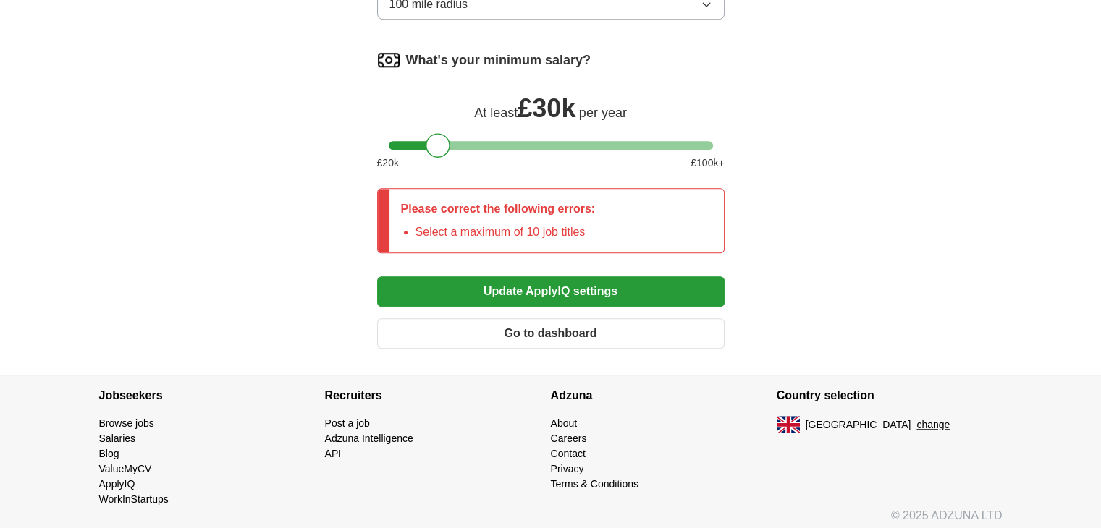
click at [415, 290] on button "Update ApplyIQ settings" at bounding box center [550, 292] width 347 height 30
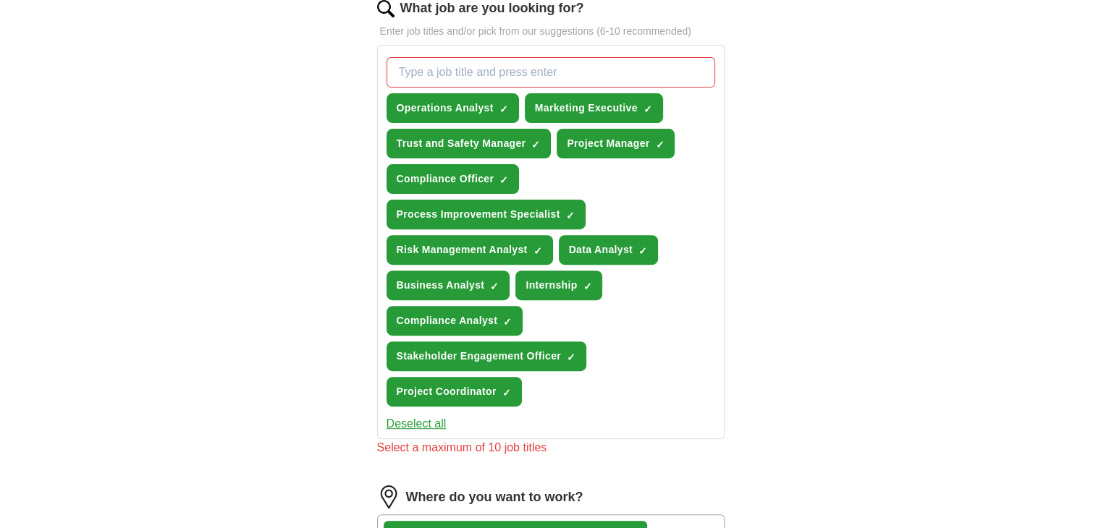
scroll to position [592, 0]
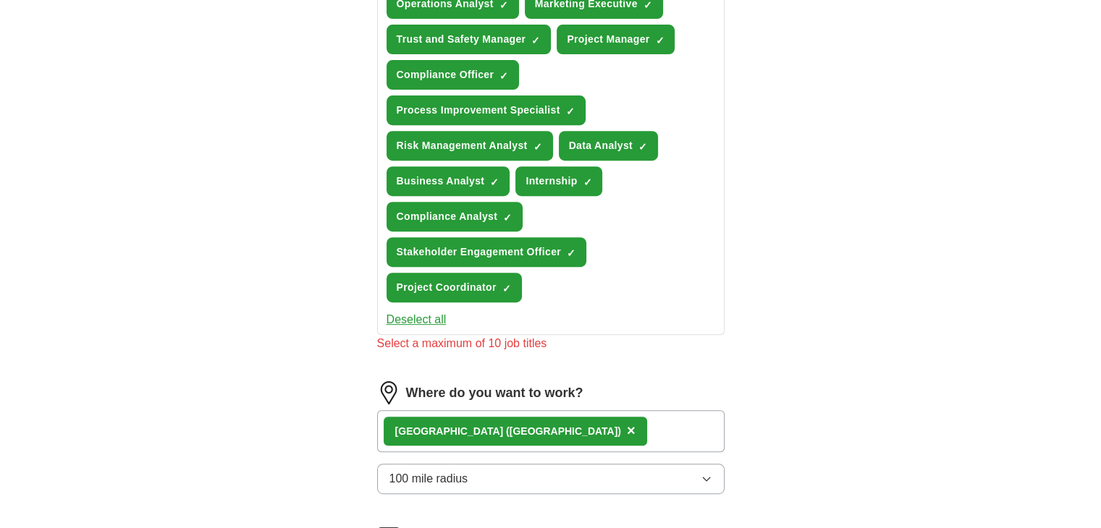
click at [421, 311] on button "Deselect all" at bounding box center [417, 319] width 60 height 17
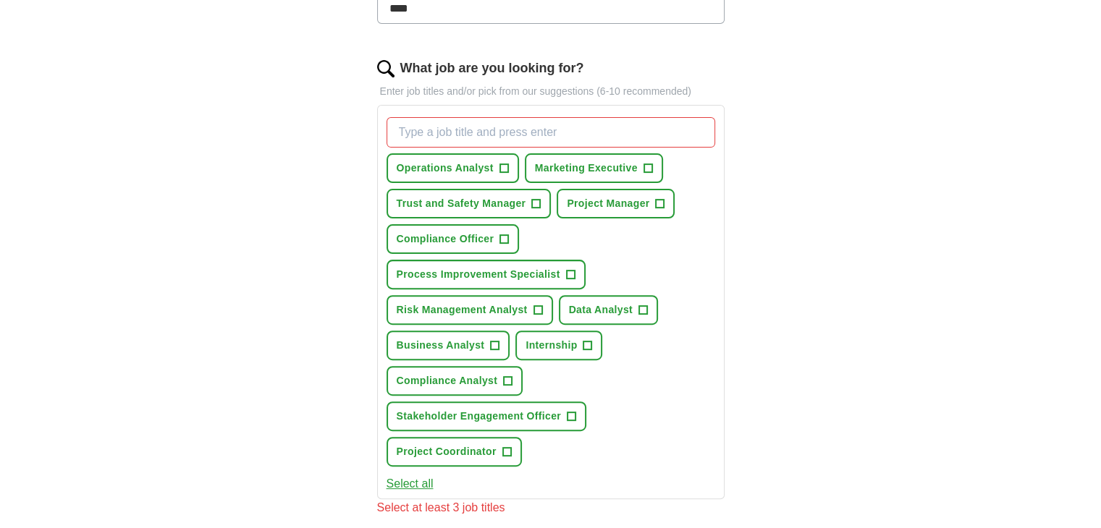
scroll to position [420, 0]
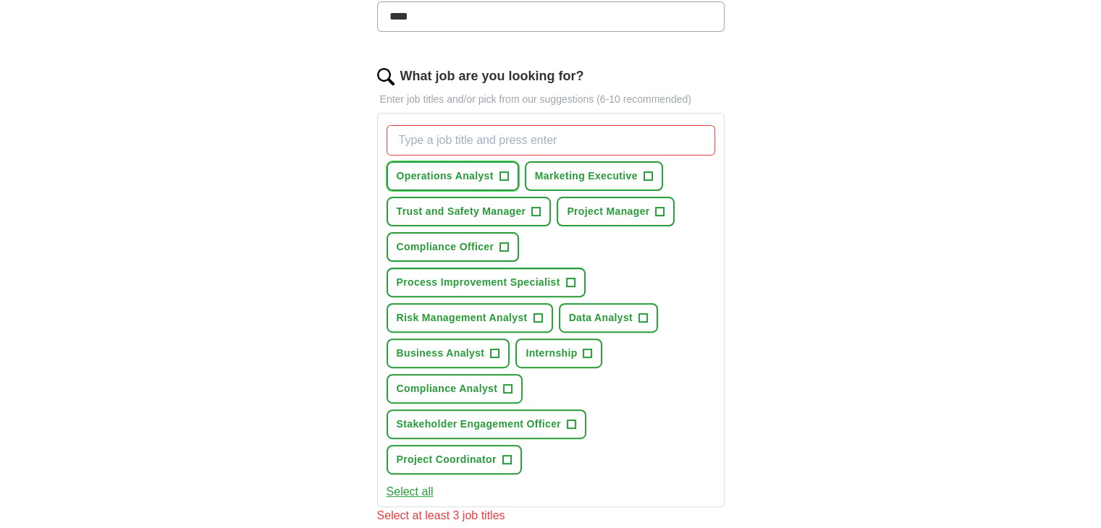
click at [449, 172] on span "Operations Analyst" at bounding box center [445, 176] width 97 height 15
click at [460, 214] on span "Trust and Safety Manager" at bounding box center [462, 211] width 130 height 15
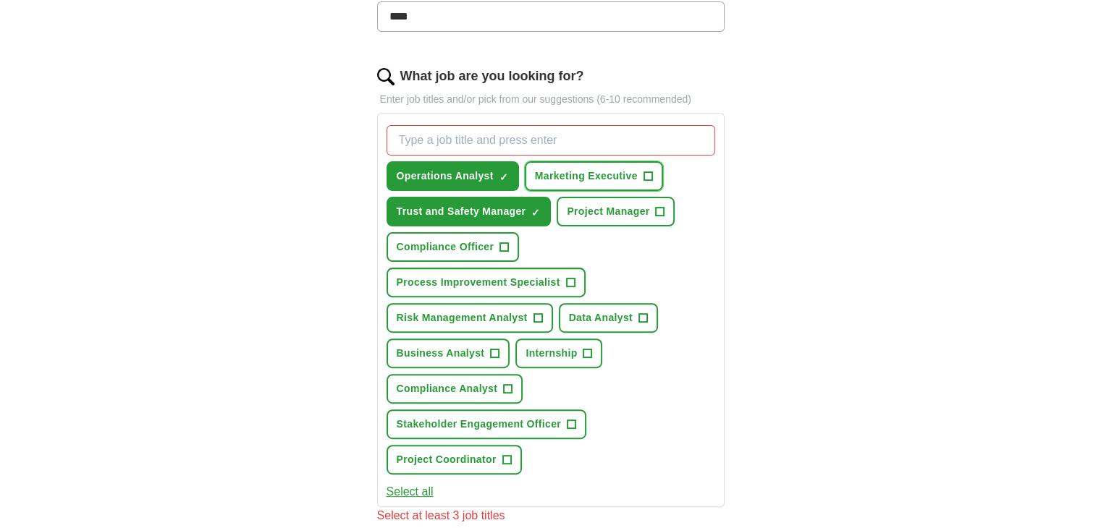
click at [591, 182] on button "Marketing Executive +" at bounding box center [594, 176] width 138 height 30
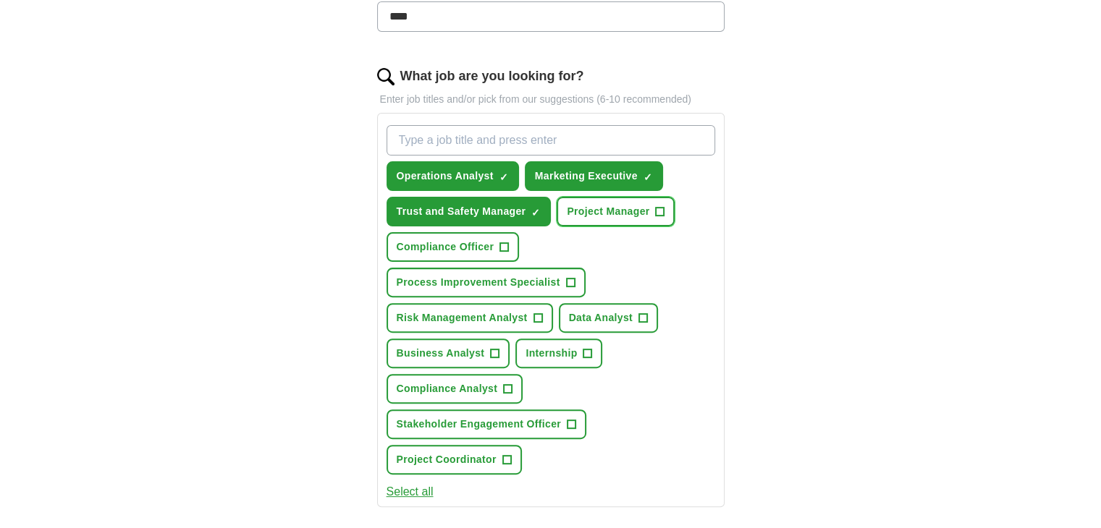
click at [607, 204] on span "Project Manager" at bounding box center [608, 211] width 83 height 15
click at [498, 251] on button "Compliance Officer +" at bounding box center [453, 247] width 133 height 30
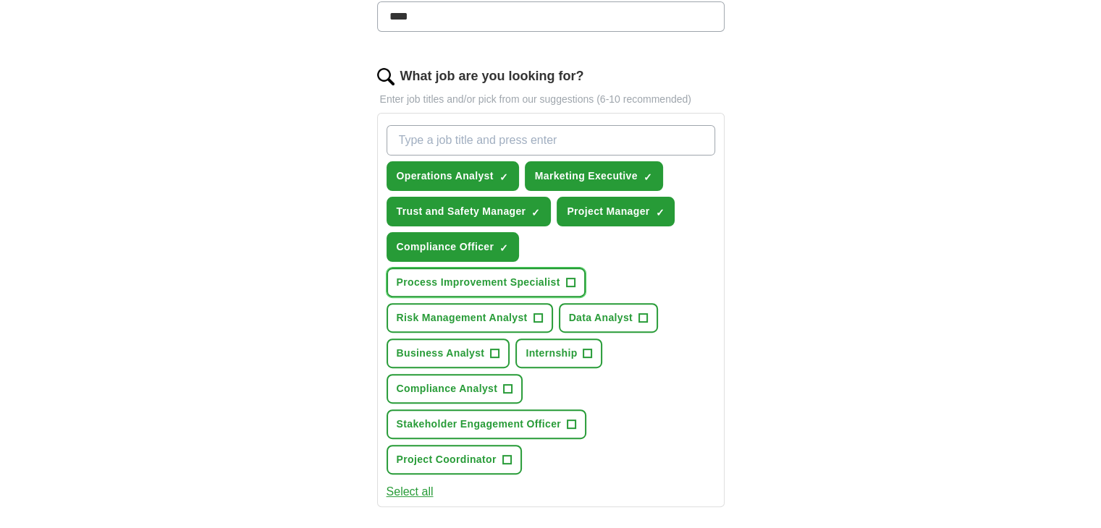
click at [513, 284] on span "Process Improvement Specialist" at bounding box center [479, 282] width 164 height 15
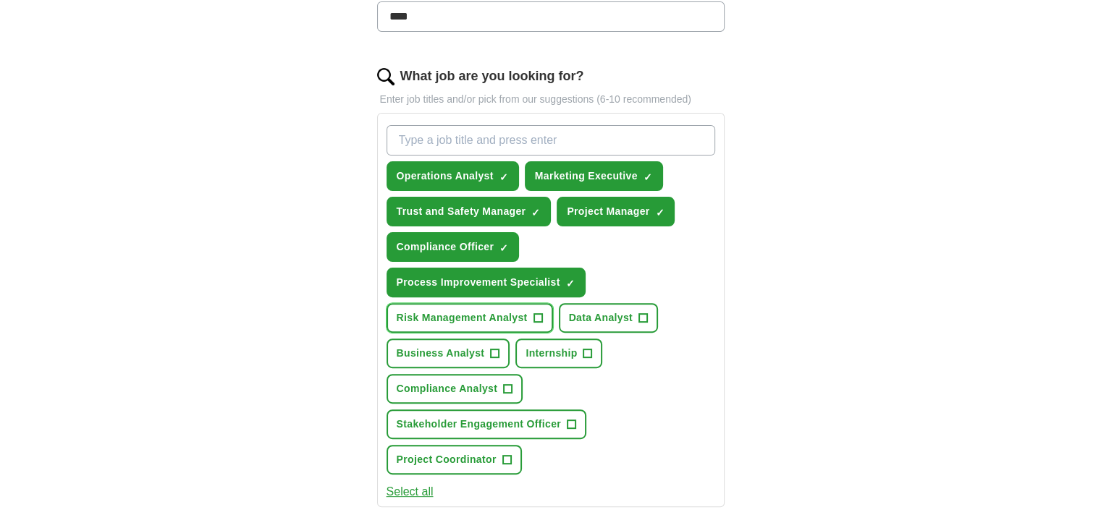
click at [522, 313] on span "Risk Management Analyst" at bounding box center [462, 318] width 131 height 15
click at [589, 311] on span "Data Analyst" at bounding box center [601, 318] width 64 height 15
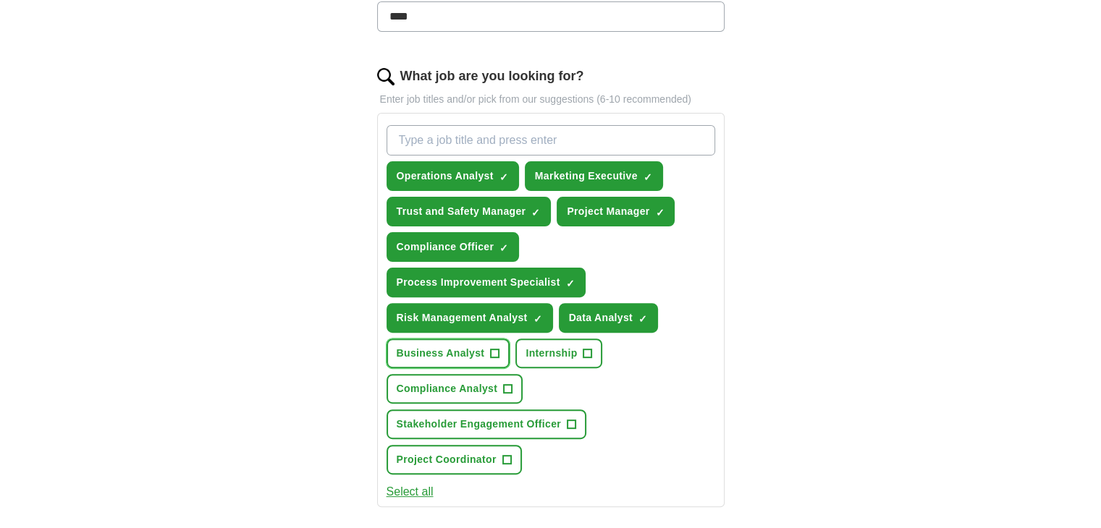
click at [497, 348] on span "+" at bounding box center [495, 354] width 9 height 12
click at [557, 348] on span "Internship" at bounding box center [551, 353] width 51 height 15
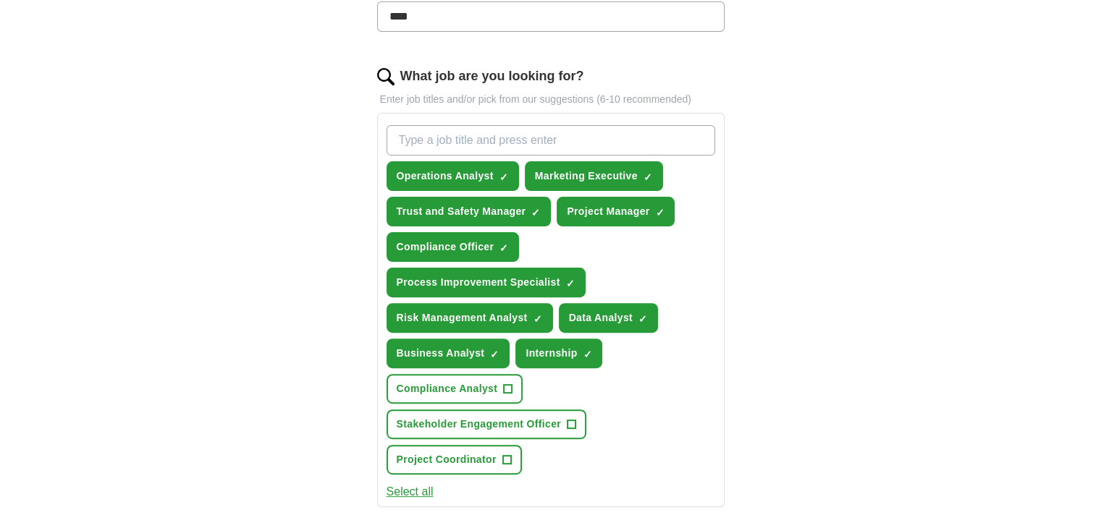
click at [454, 399] on div "Operations Analyst ✓ × Marketing Executive ✓ × Trust and Safety Manager ✓ × Pro…" at bounding box center [551, 299] width 334 height 361
click at [455, 389] on span "Compliance Analyst" at bounding box center [447, 389] width 101 height 15
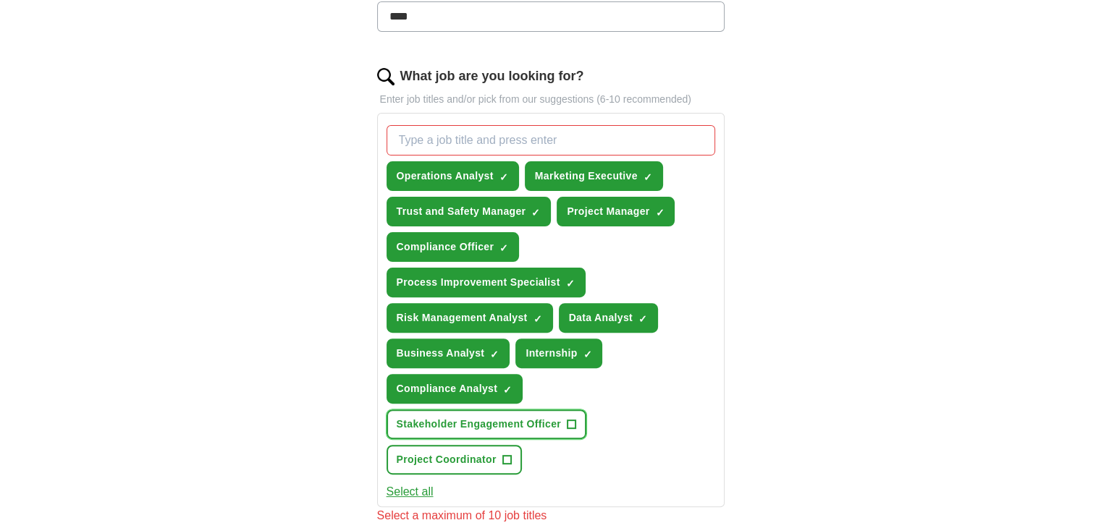
click at [460, 410] on button "Stakeholder Engagement Officer +" at bounding box center [487, 425] width 201 height 30
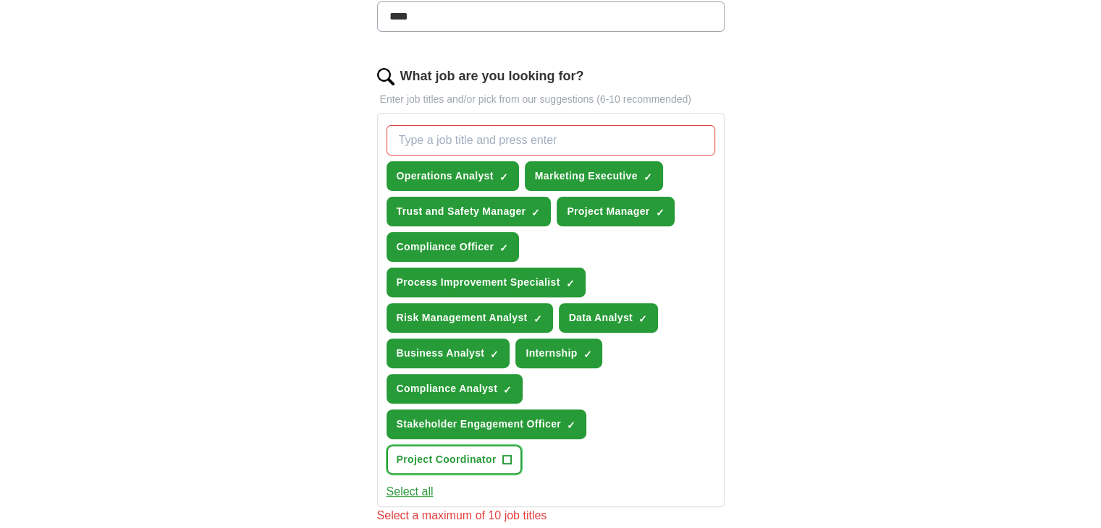
click at [465, 460] on span "Project Coordinator" at bounding box center [447, 459] width 100 height 15
click at [465, 454] on span "Project Coordinator" at bounding box center [447, 459] width 100 height 15
click at [466, 418] on span "Stakeholder Engagement Officer" at bounding box center [479, 424] width 165 height 15
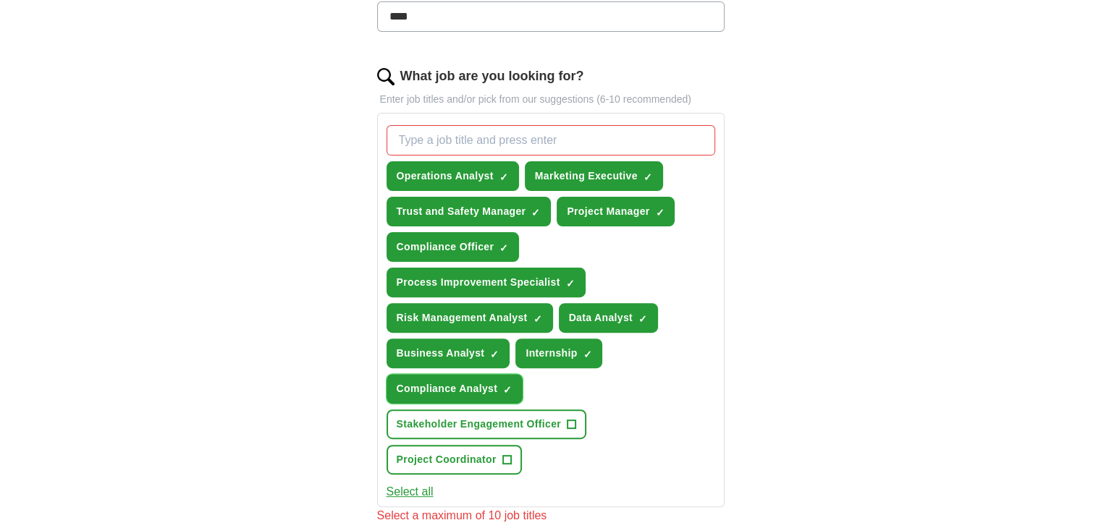
click at [469, 389] on span "Compliance Analyst" at bounding box center [447, 389] width 101 height 15
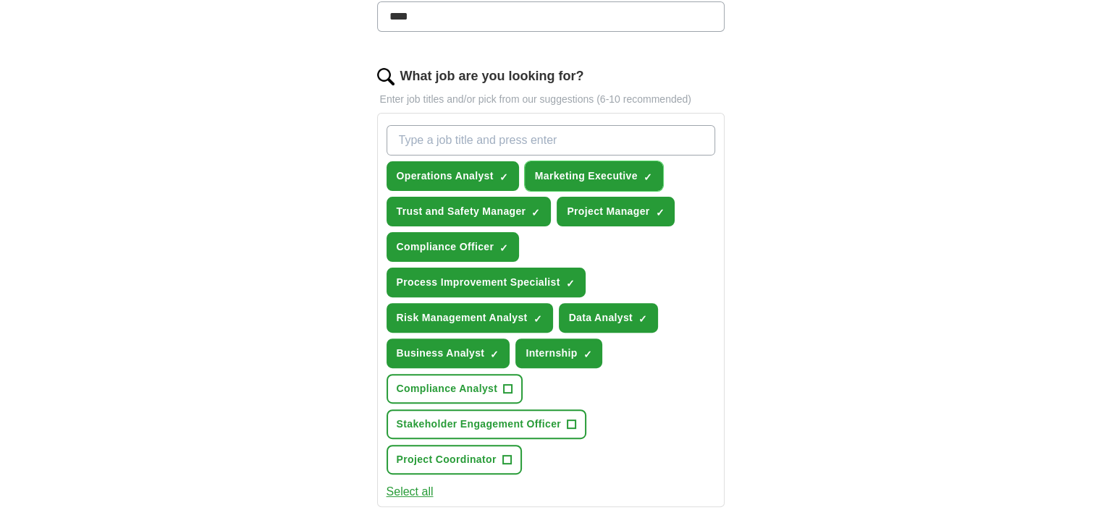
click at [625, 165] on button "Marketing Executive ✓ ×" at bounding box center [594, 176] width 138 height 30
click at [474, 452] on span "Project Coordinator" at bounding box center [447, 459] width 100 height 15
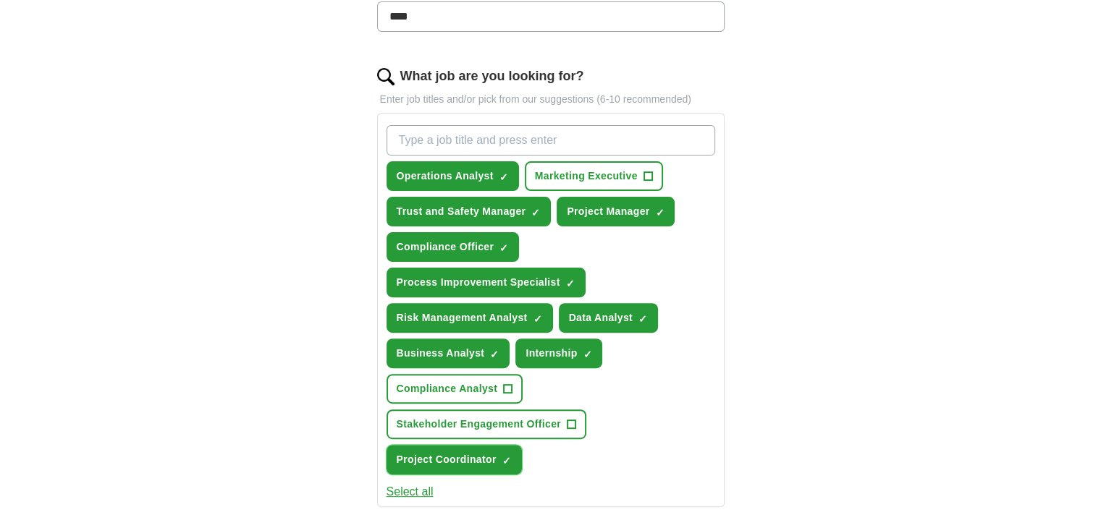
drag, startPoint x: 474, startPoint y: 452, endPoint x: 483, endPoint y: 382, distance: 70.8
click at [483, 382] on div "Operations Analyst ✓ × Marketing Executive + Trust and Safety Manager ✓ × Proje…" at bounding box center [551, 299] width 334 height 361
click at [483, 382] on span "Compliance Analyst" at bounding box center [447, 389] width 101 height 15
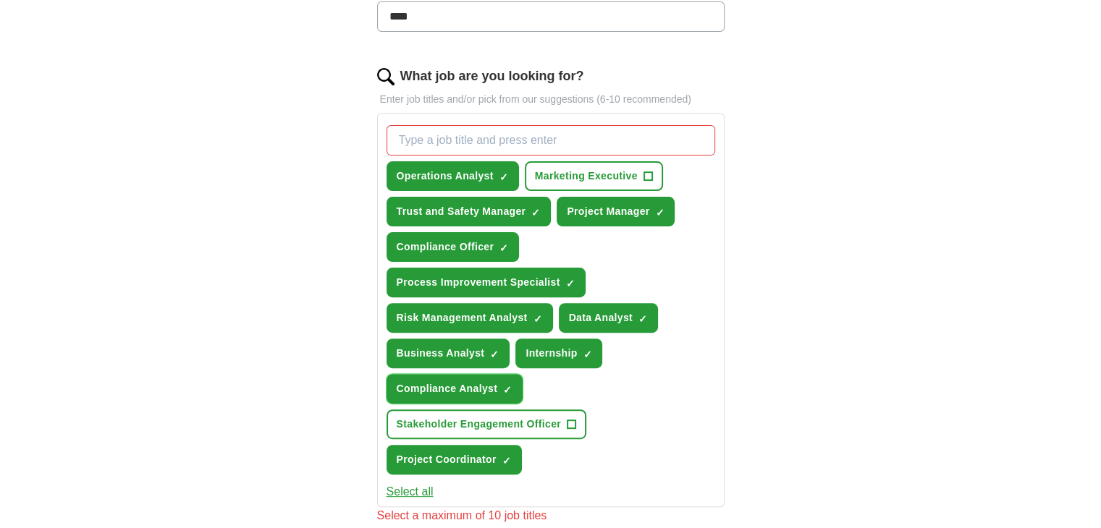
click at [482, 389] on span "Compliance Analyst" at bounding box center [447, 389] width 101 height 15
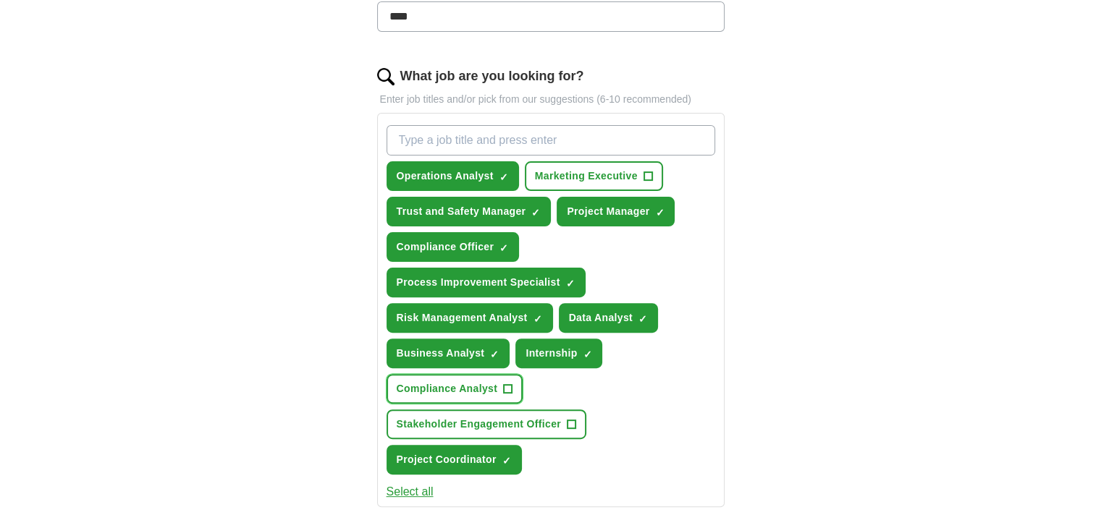
scroll to position [979, 0]
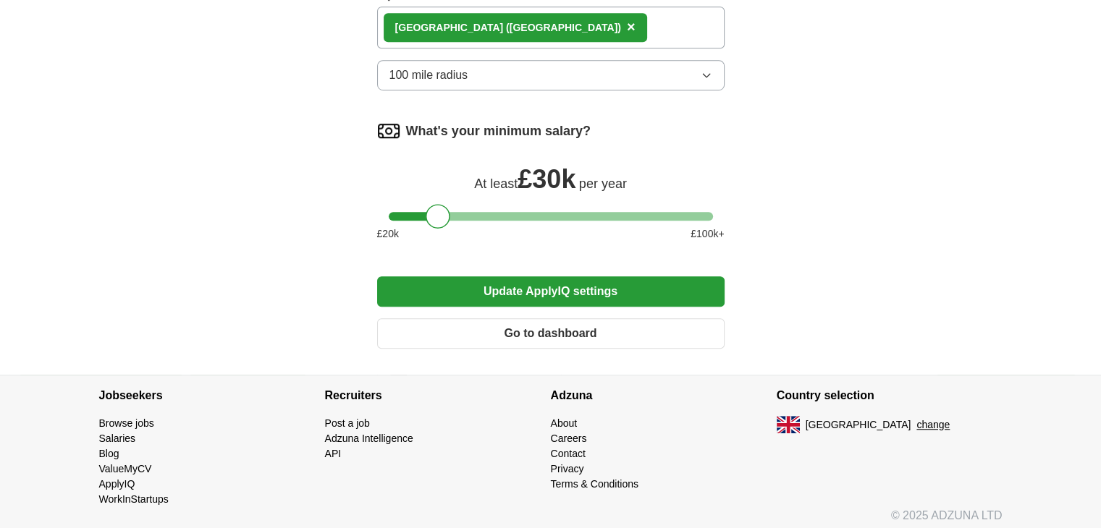
click at [491, 284] on button "Update ApplyIQ settings" at bounding box center [550, 292] width 347 height 30
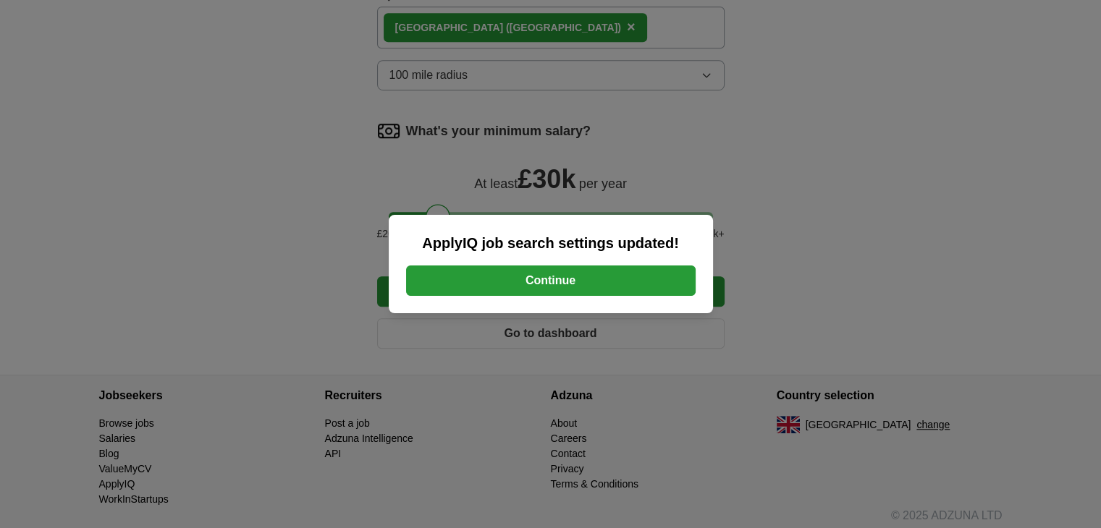
click at [512, 277] on button "Continue" at bounding box center [551, 281] width 290 height 30
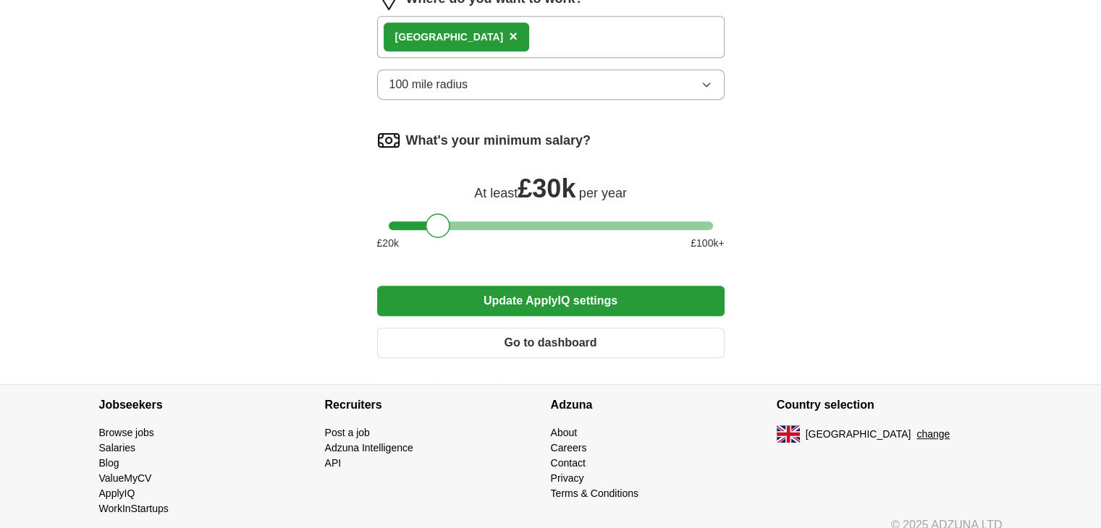
scroll to position [702, 0]
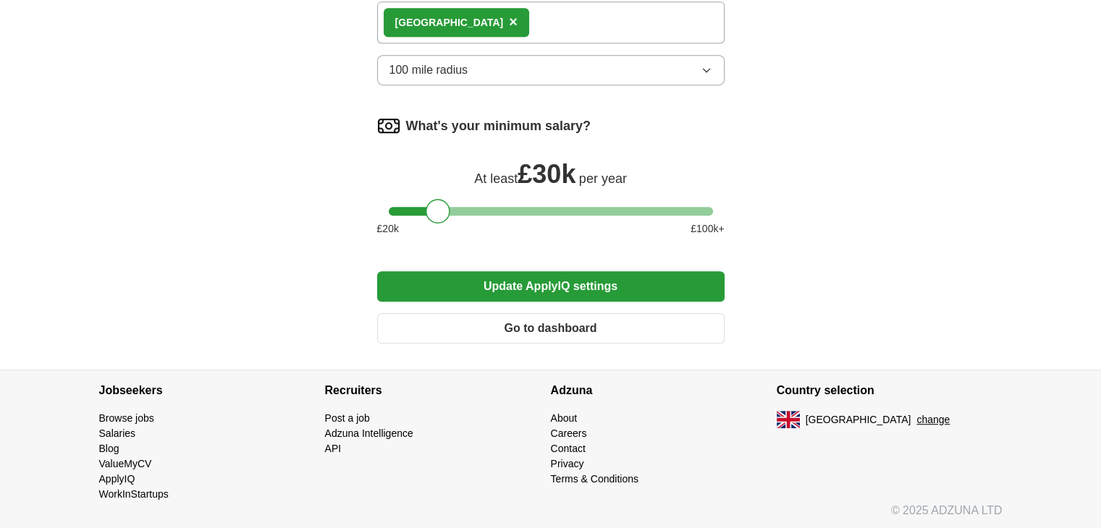
click at [534, 335] on button "Go to dashboard" at bounding box center [550, 328] width 347 height 30
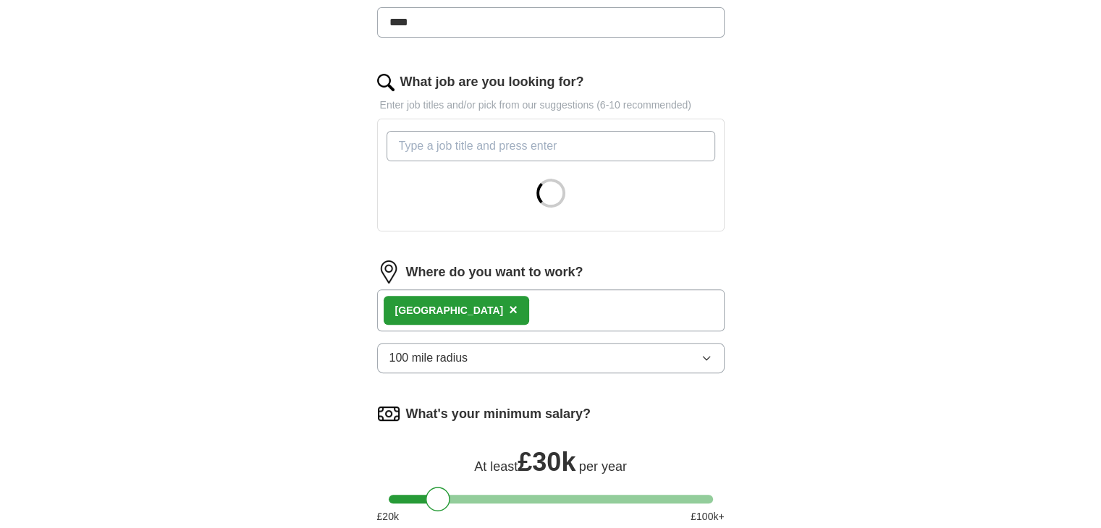
scroll to position [431, 0]
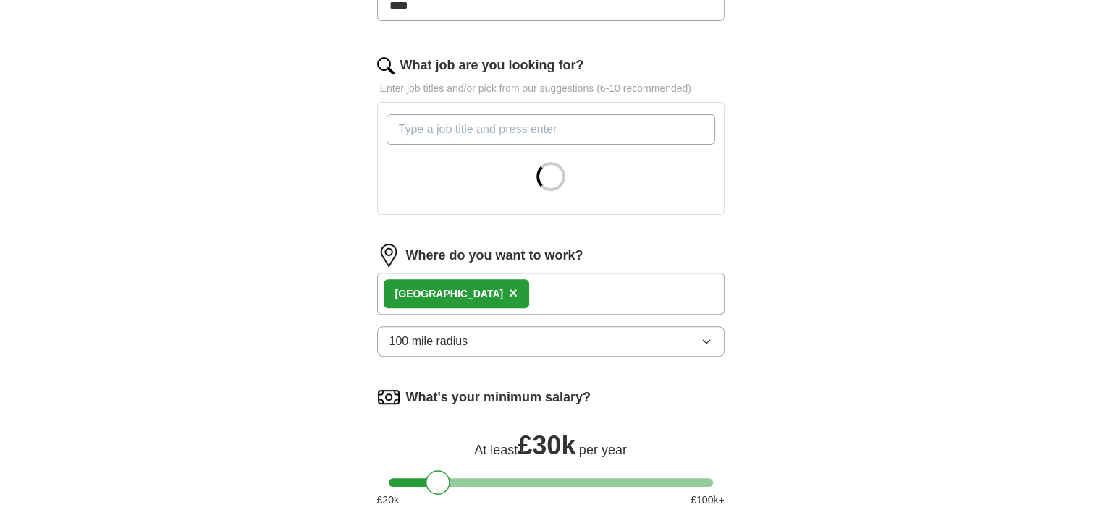
click at [507, 122] on input "What job are you looking for?" at bounding box center [551, 129] width 329 height 30
